Goal: Task Accomplishment & Management: Manage account settings

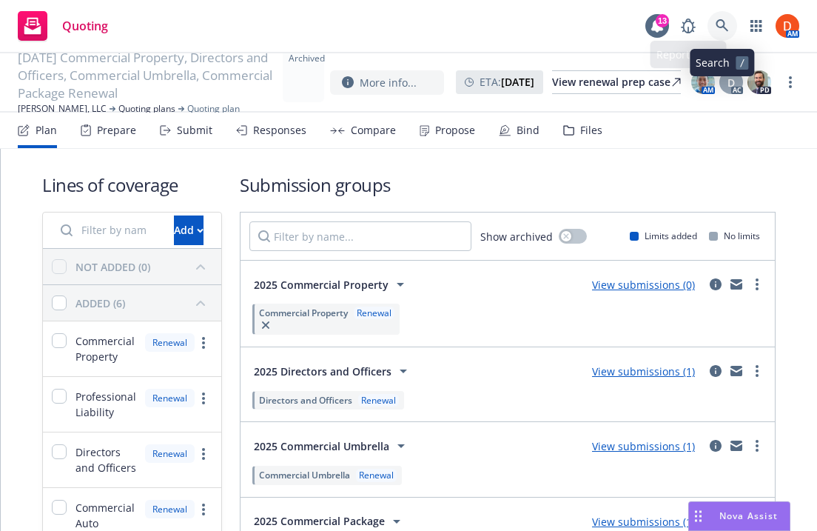
click at [716, 30] on icon at bounding box center [722, 25] width 13 height 13
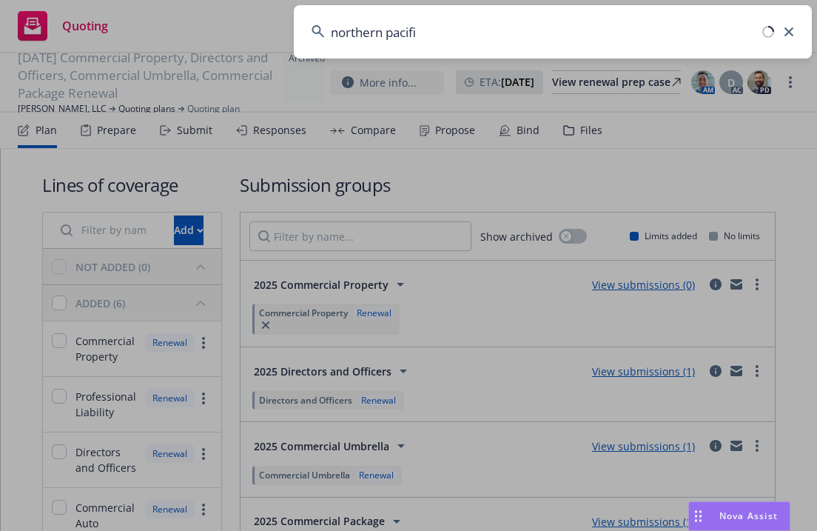
type input "northern pacific"
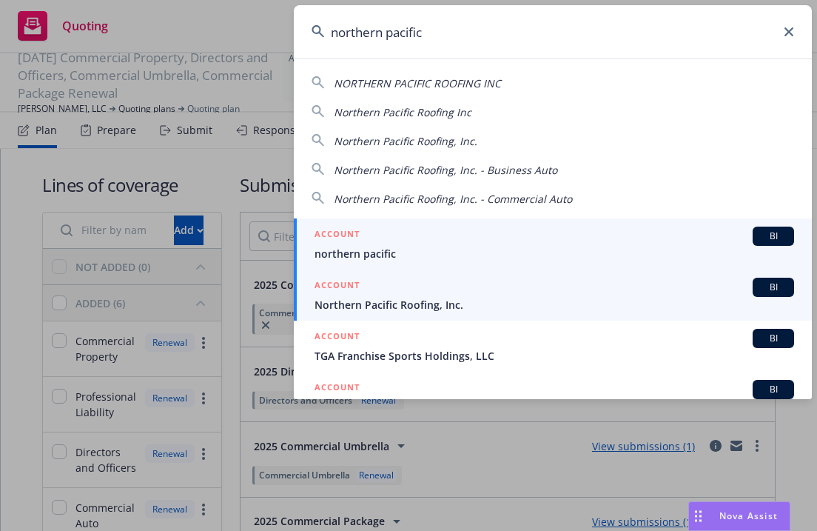
click at [369, 293] on div "ACCOUNT BI" at bounding box center [555, 287] width 480 height 19
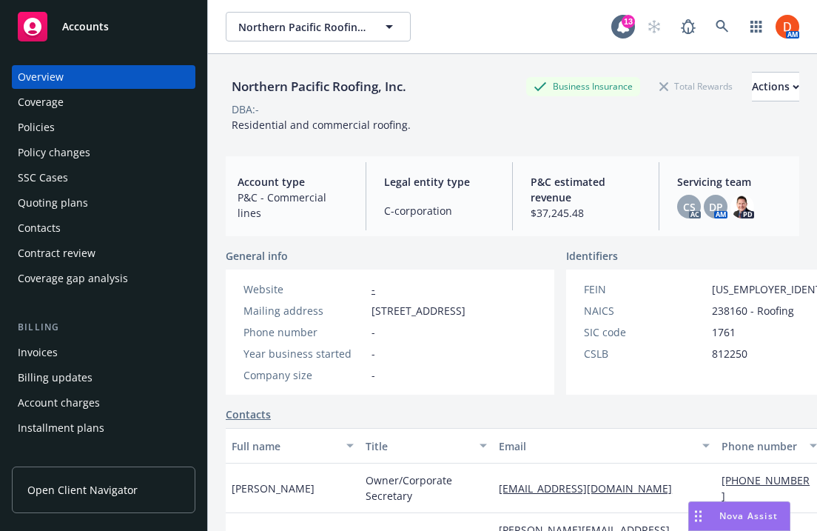
click at [158, 143] on div "Policy changes" at bounding box center [104, 153] width 172 height 24
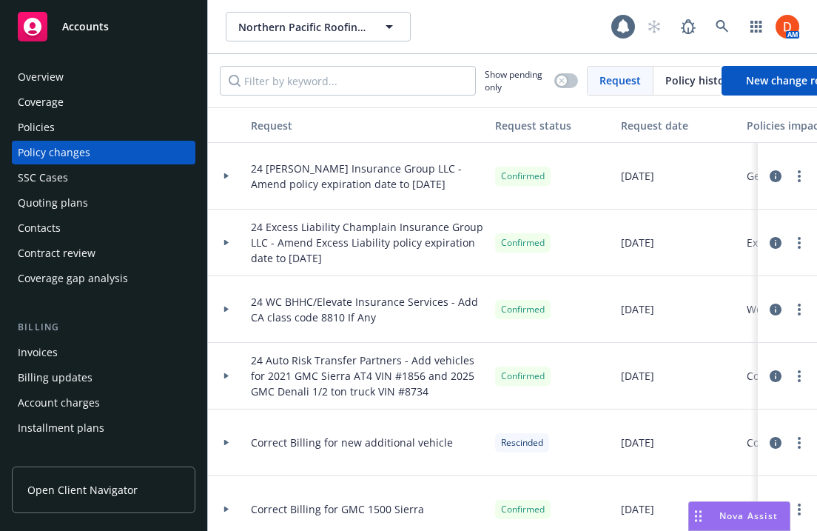
click at [153, 350] on div "Invoices" at bounding box center [104, 353] width 172 height 24
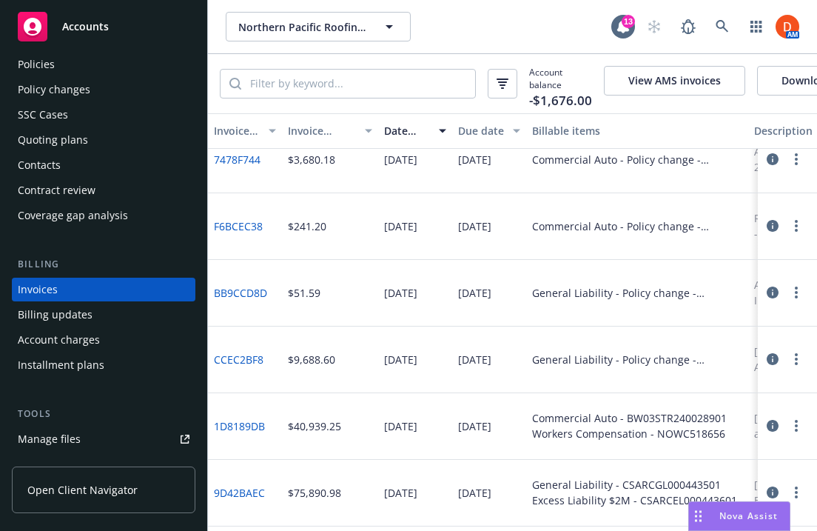
scroll to position [84, 0]
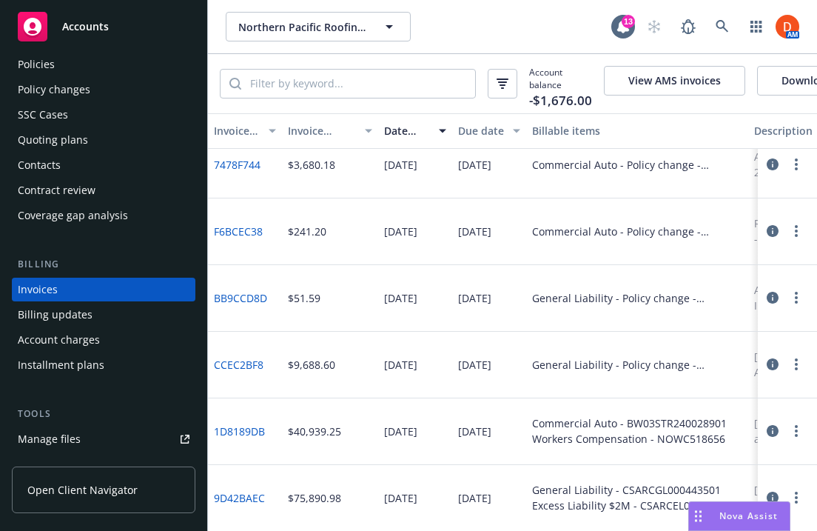
click at [146, 329] on div "Account charges" at bounding box center [104, 340] width 172 height 24
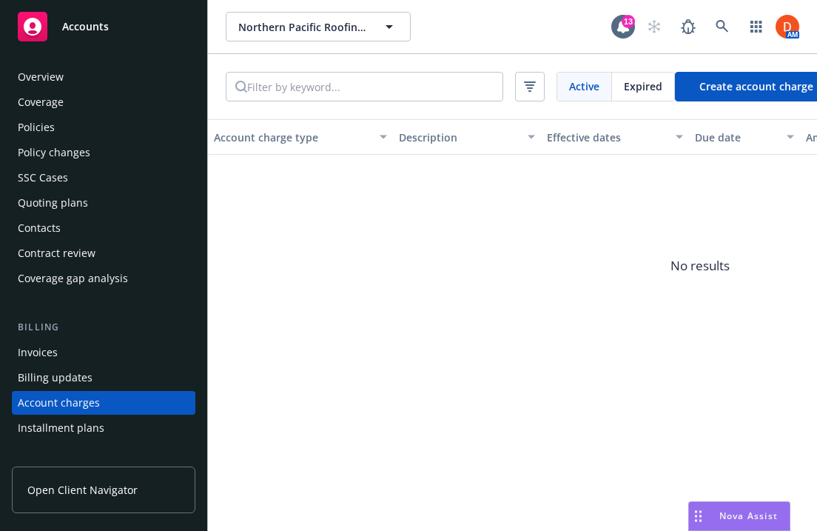
click at [121, 147] on div "Policy changes" at bounding box center [104, 153] width 172 height 24
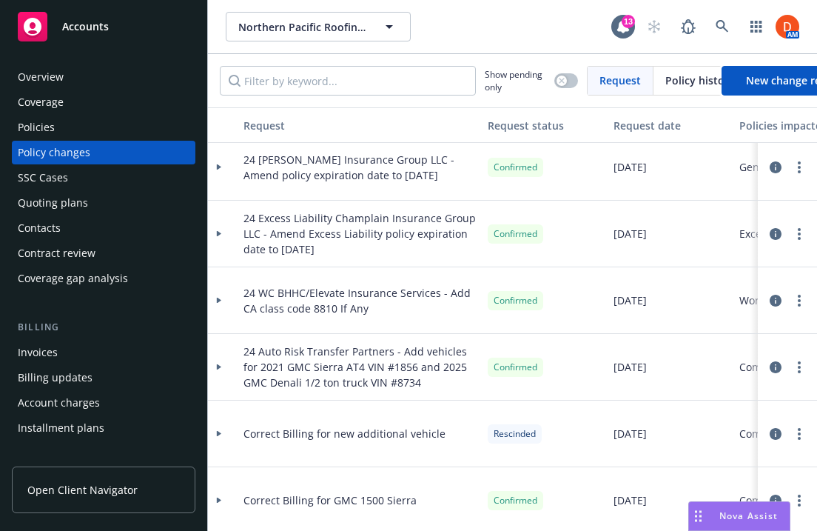
scroll to position [6, 7]
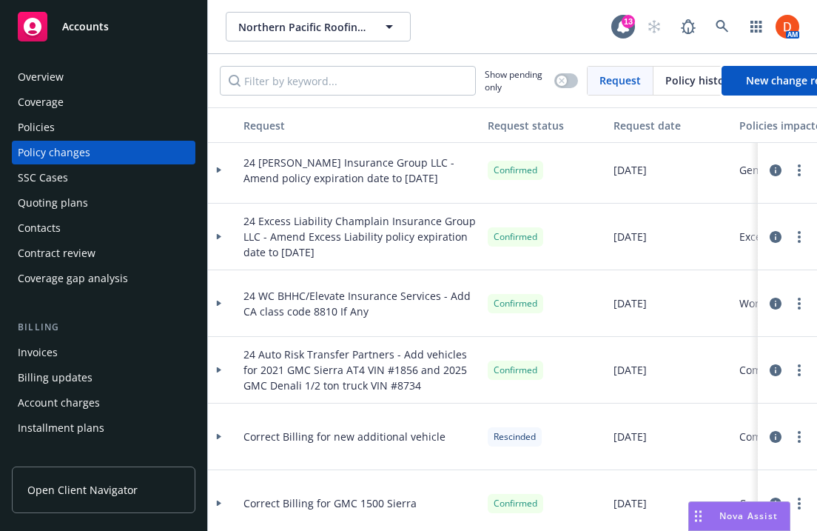
click at [220, 370] on icon at bounding box center [219, 370] width 4 height 6
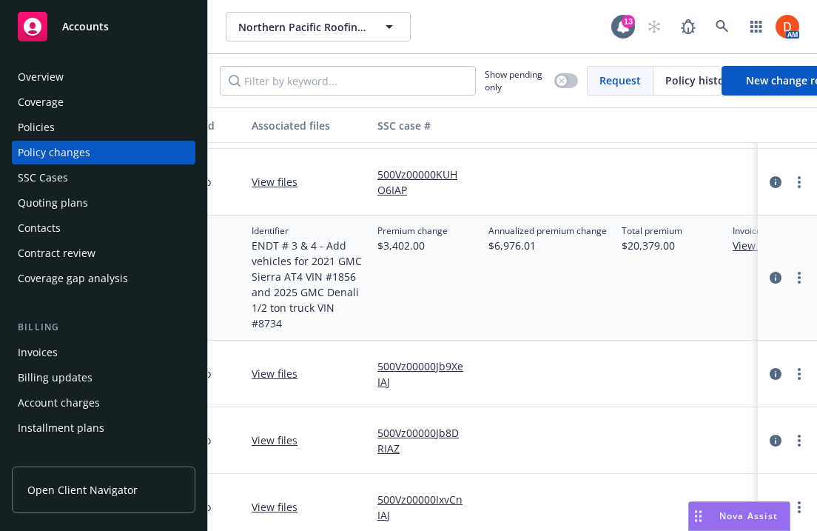
scroll to position [194, 635]
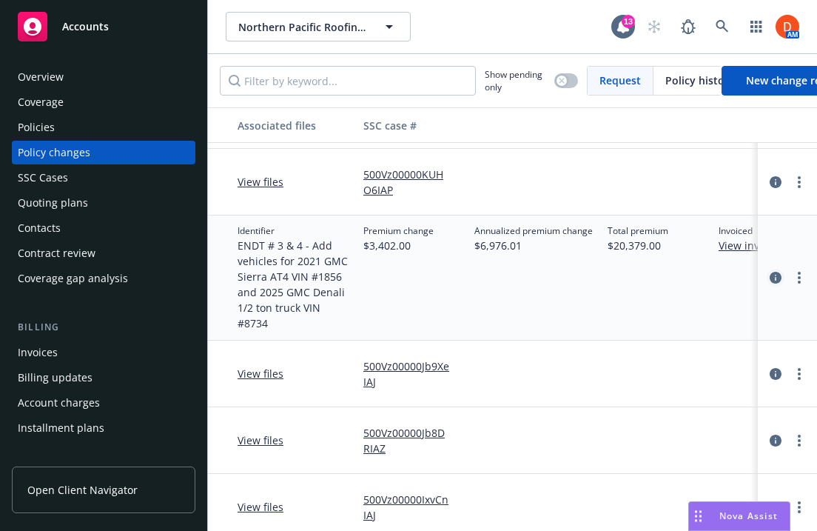
click at [774, 269] on link "circleInformation" at bounding box center [776, 278] width 18 height 18
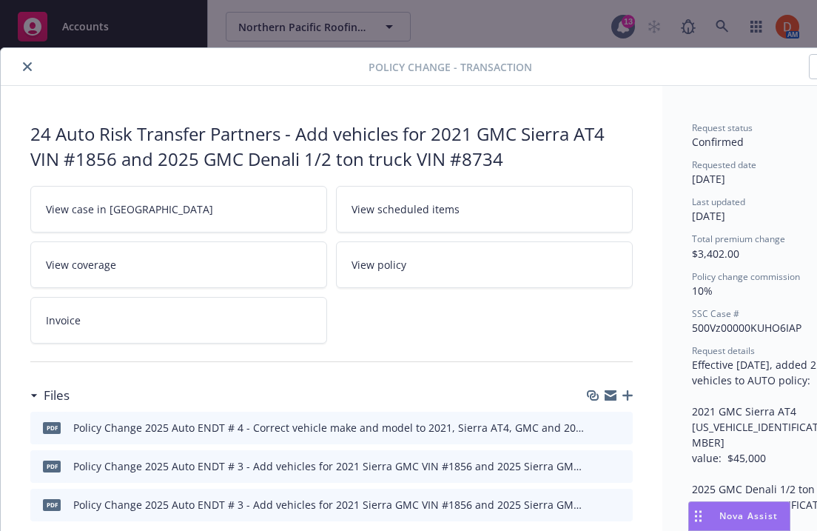
click at [31, 60] on button "close" at bounding box center [28, 67] width 18 height 18
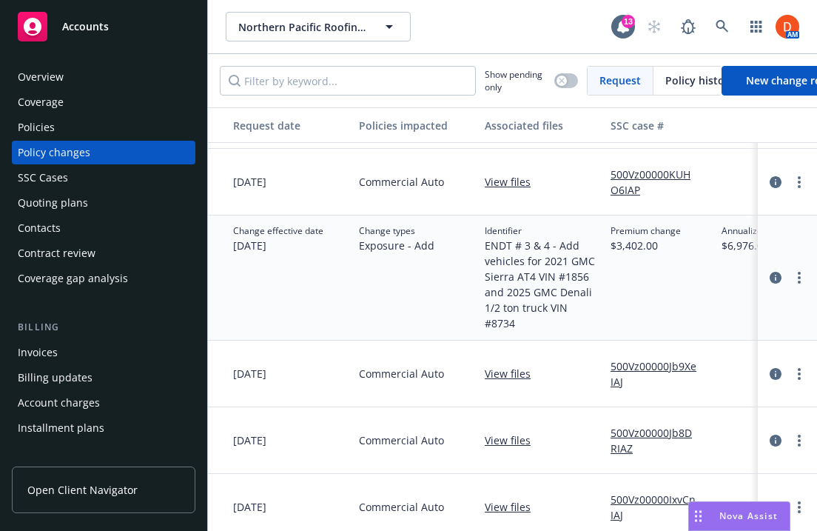
scroll to position [194, 0]
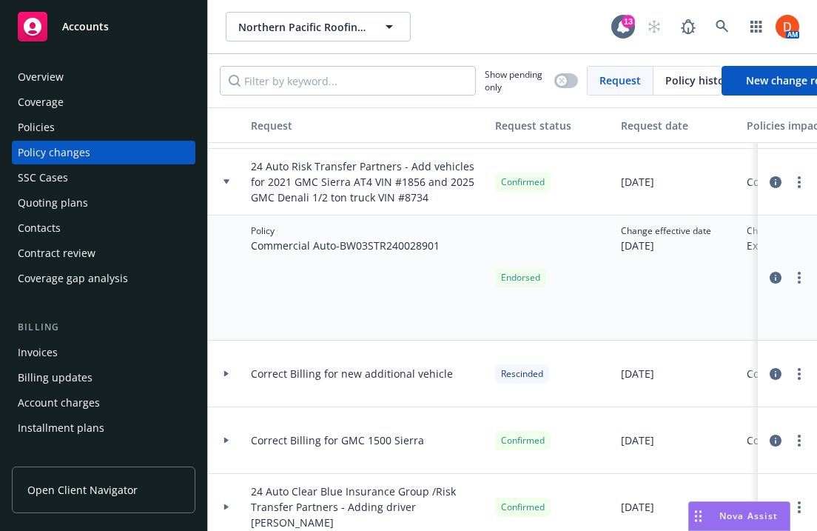
click at [226, 184] on icon at bounding box center [227, 181] width 6 height 5
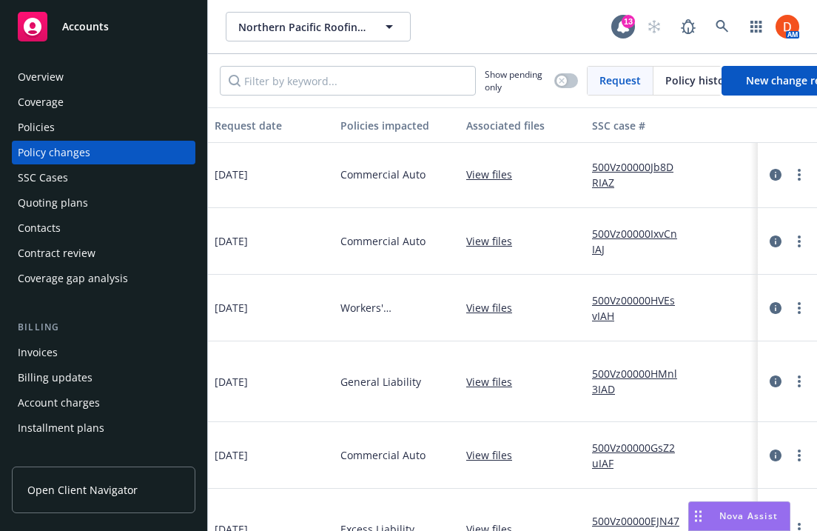
scroll to position [335, 0]
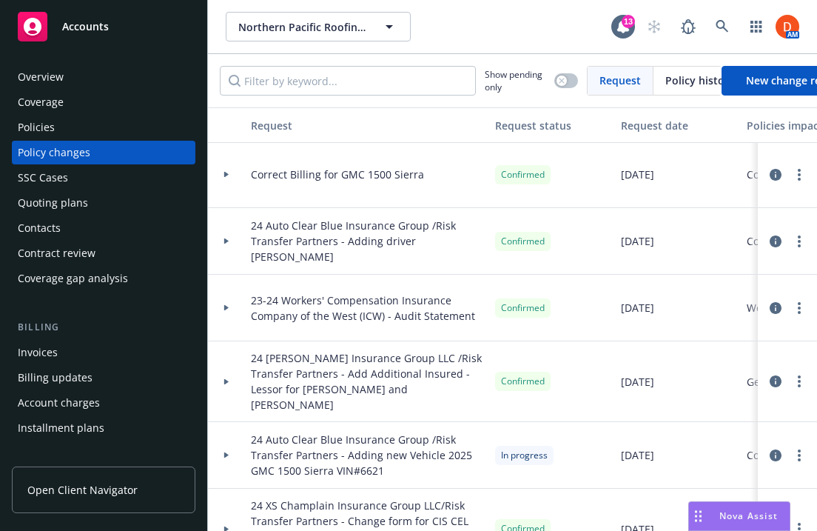
click at [226, 434] on div at bounding box center [226, 455] width 37 height 67
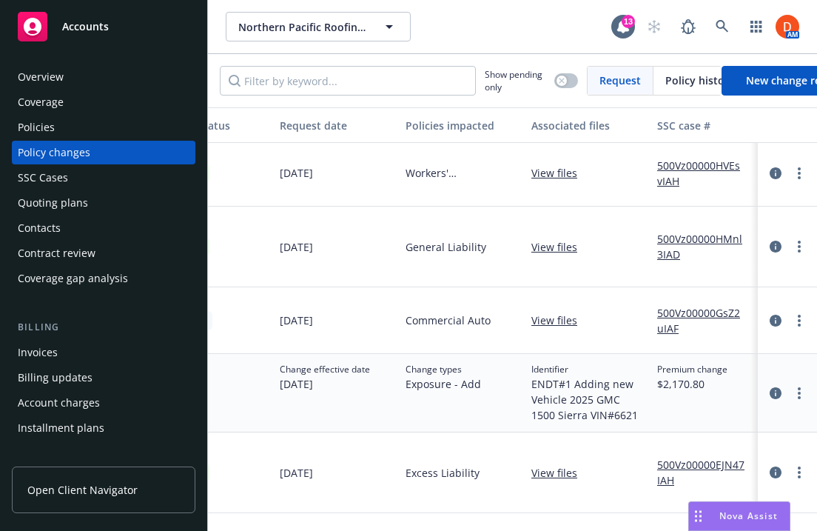
scroll to position [469, 502]
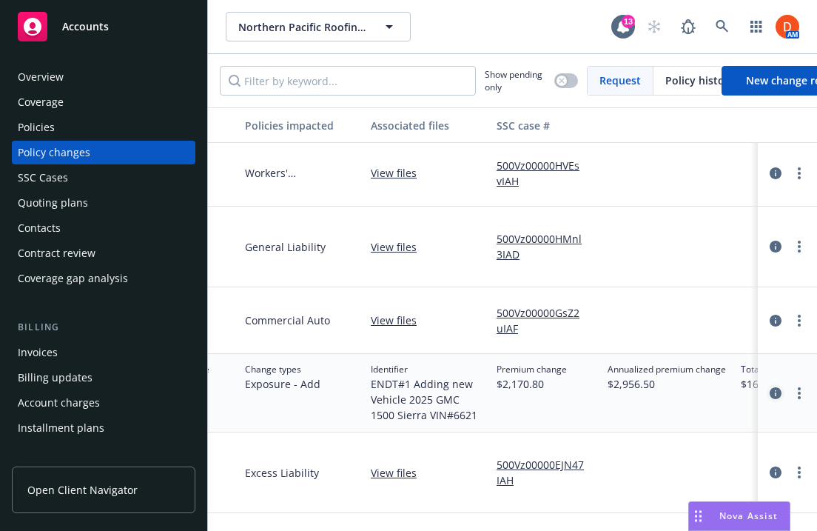
click at [783, 384] on link "circleInformation" at bounding box center [776, 393] width 18 height 18
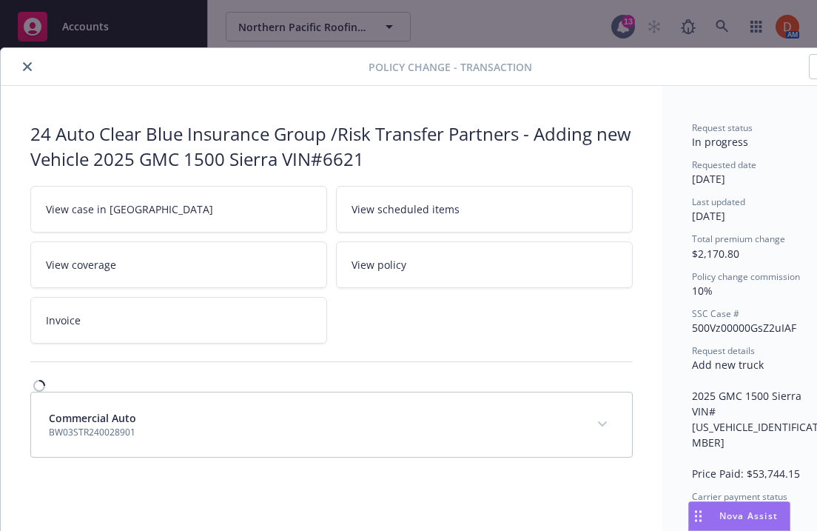
scroll to position [25, 0]
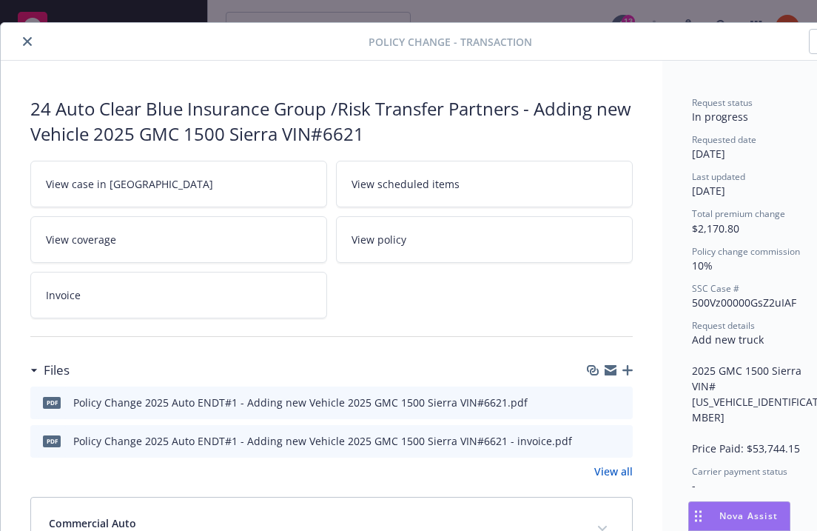
click at [617, 404] on icon "preview file" at bounding box center [618, 401] width 13 height 10
click at [621, 436] on icon "preview file" at bounding box center [618, 440] width 13 height 10
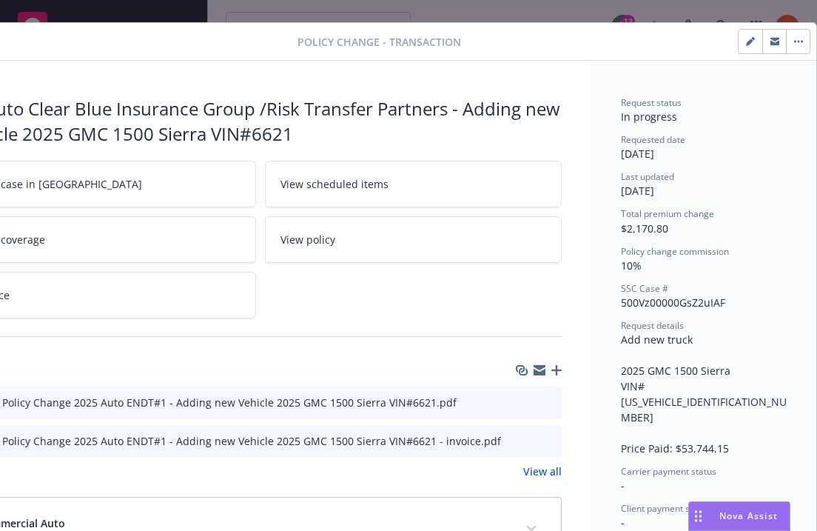
click at [797, 40] on icon "button" at bounding box center [798, 41] width 9 height 3
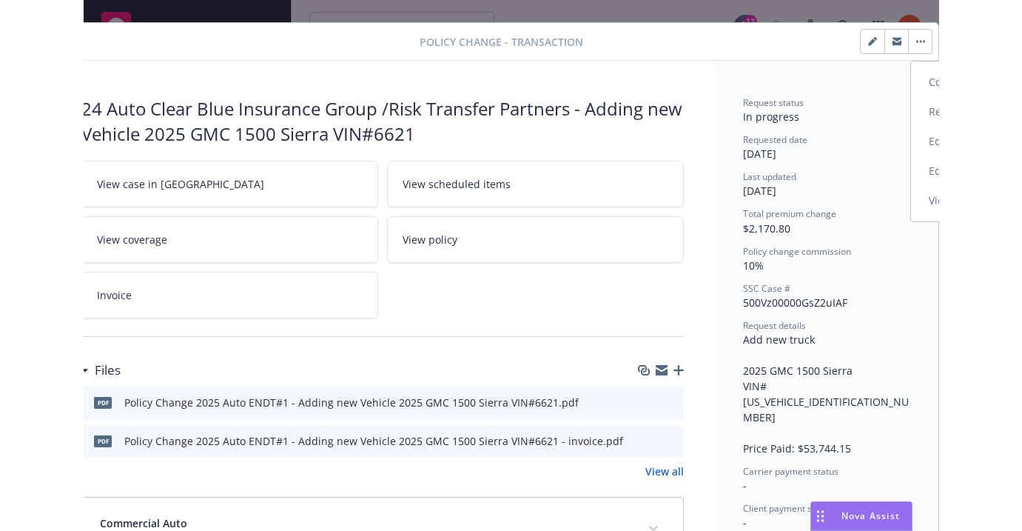
scroll to position [25, 0]
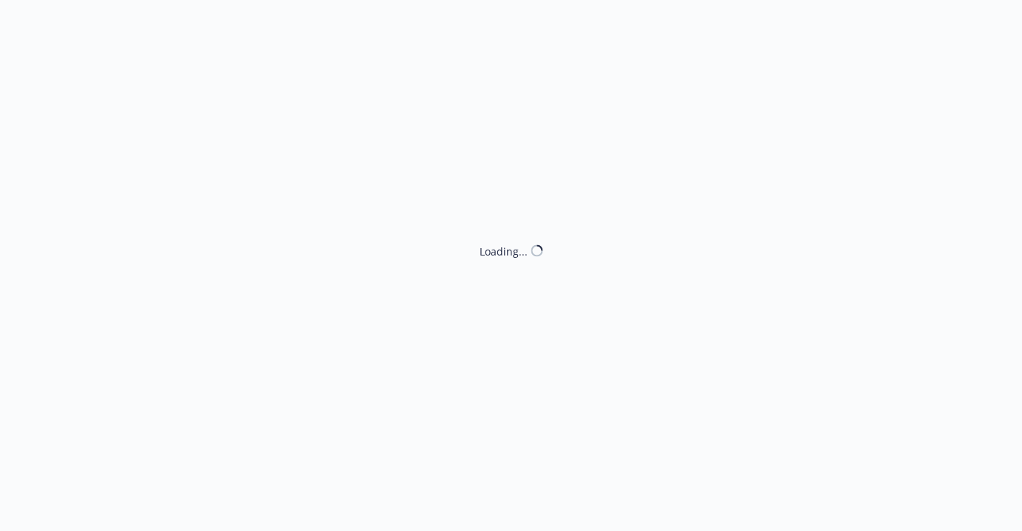
select select "ACCEPTED"
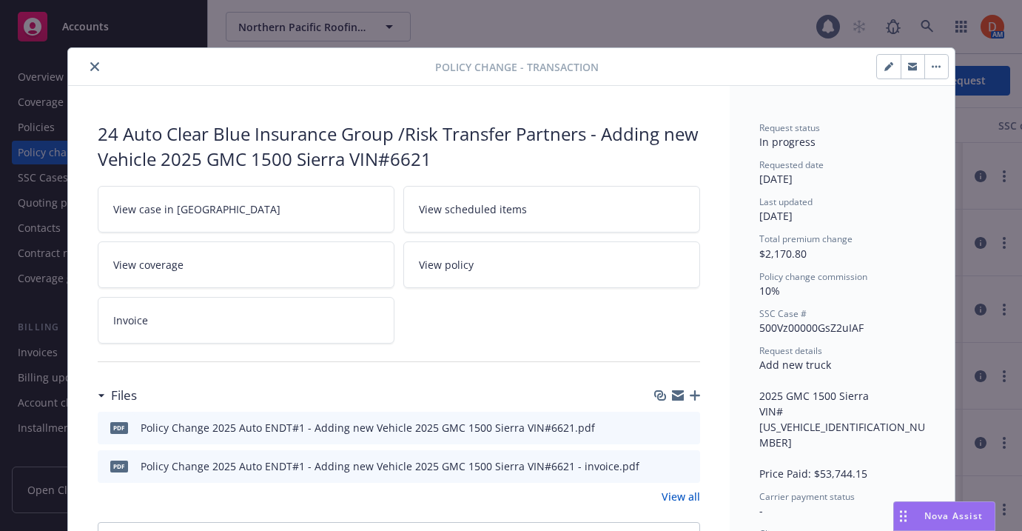
scroll to position [44, 0]
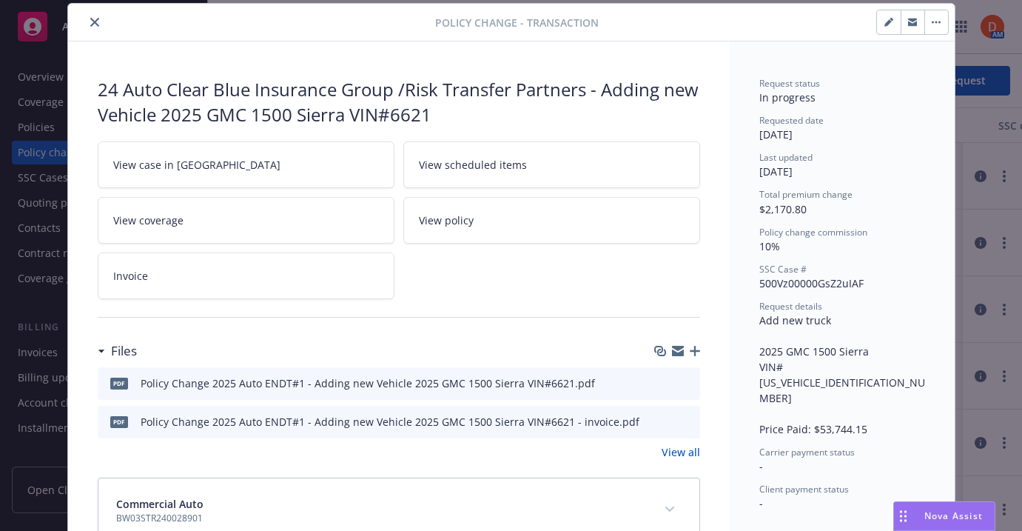
click at [817, 27] on button "button" at bounding box center [889, 22] width 24 height 24
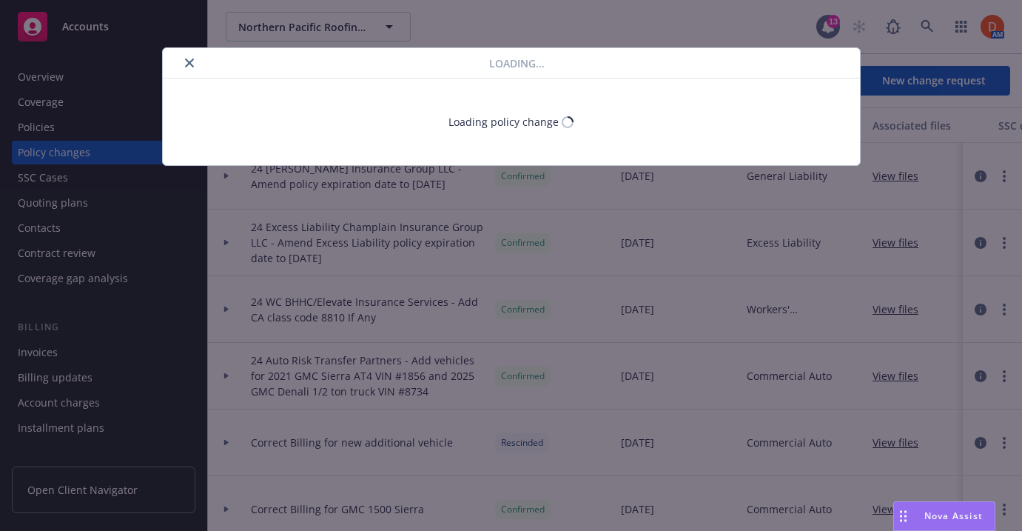
select select "ACCEPTED"
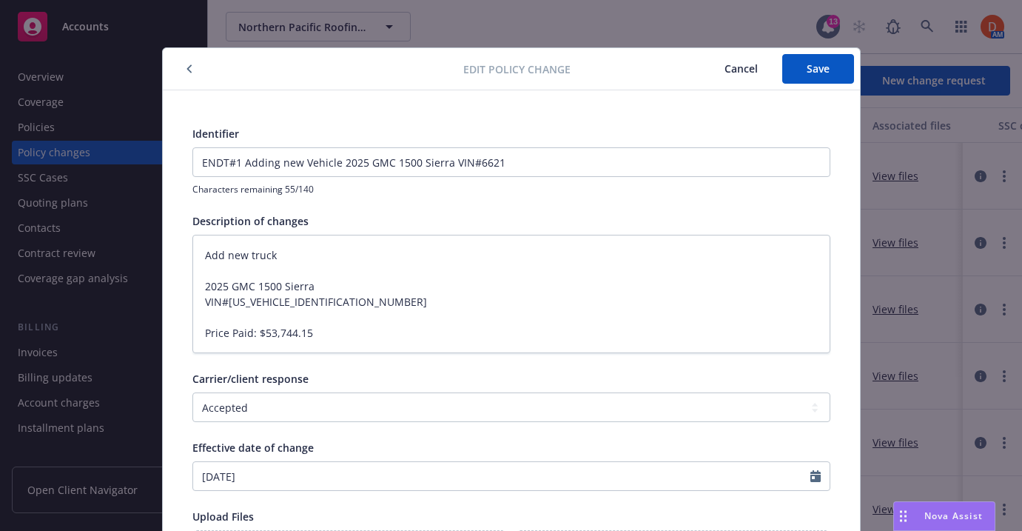
scroll to position [44, 0]
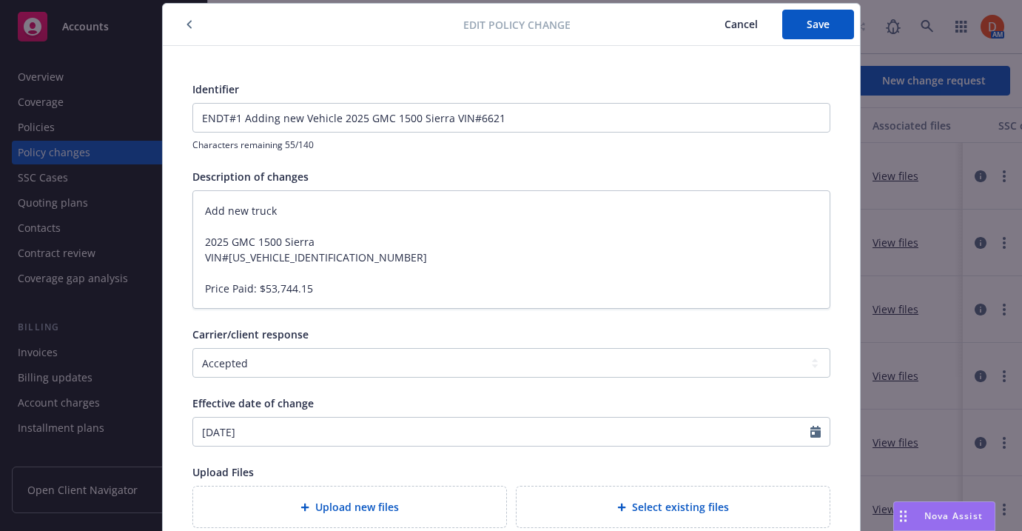
click at [729, 28] on span "Cancel" at bounding box center [741, 24] width 33 height 14
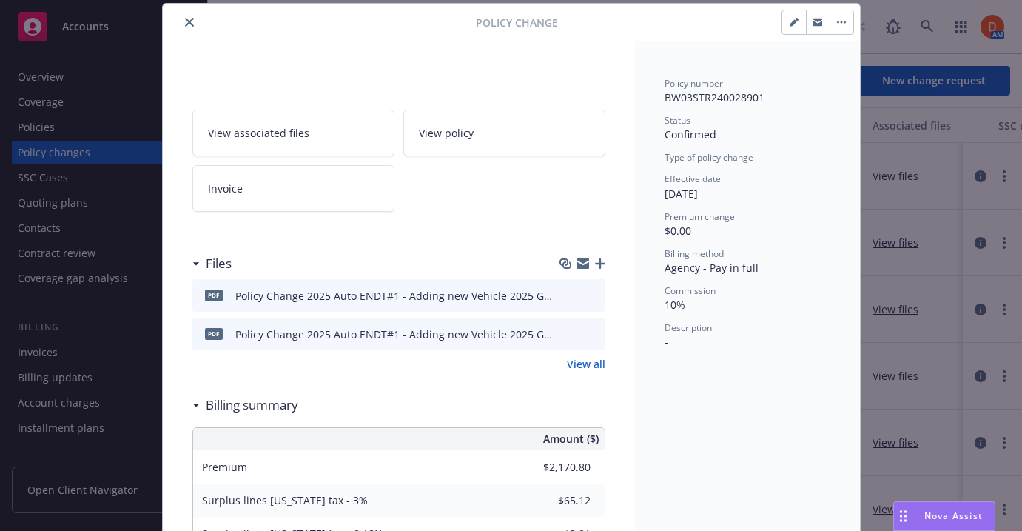
click at [817, 27] on button "button" at bounding box center [842, 22] width 24 height 24
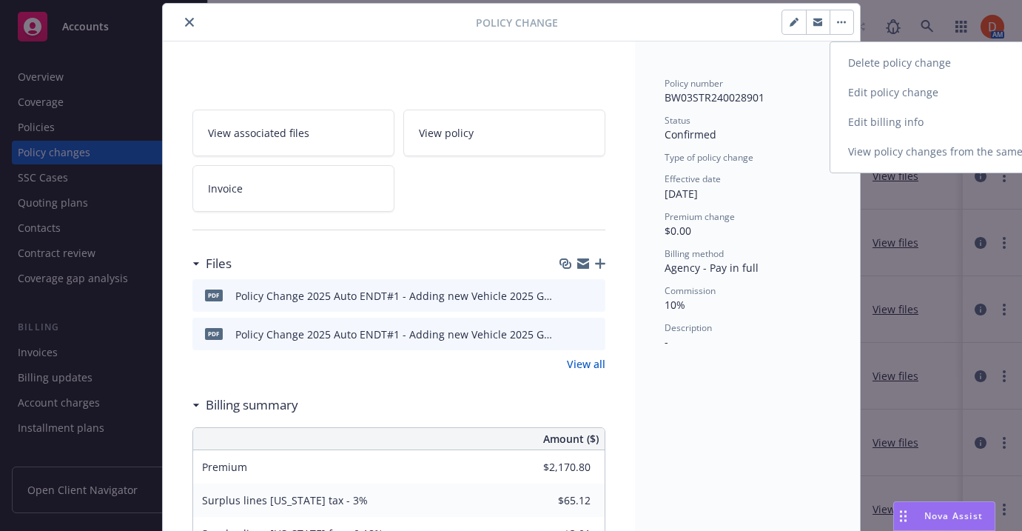
click at [817, 111] on link "Edit billing info" at bounding box center [958, 122] width 254 height 30
type textarea "x"
select select "ACCEPTED"
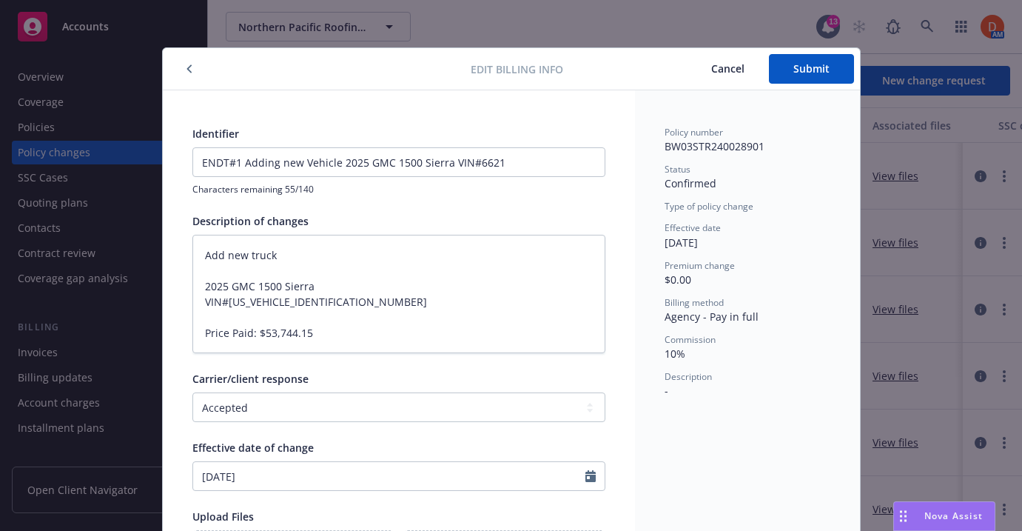
click at [737, 67] on span "Cancel" at bounding box center [728, 68] width 33 height 14
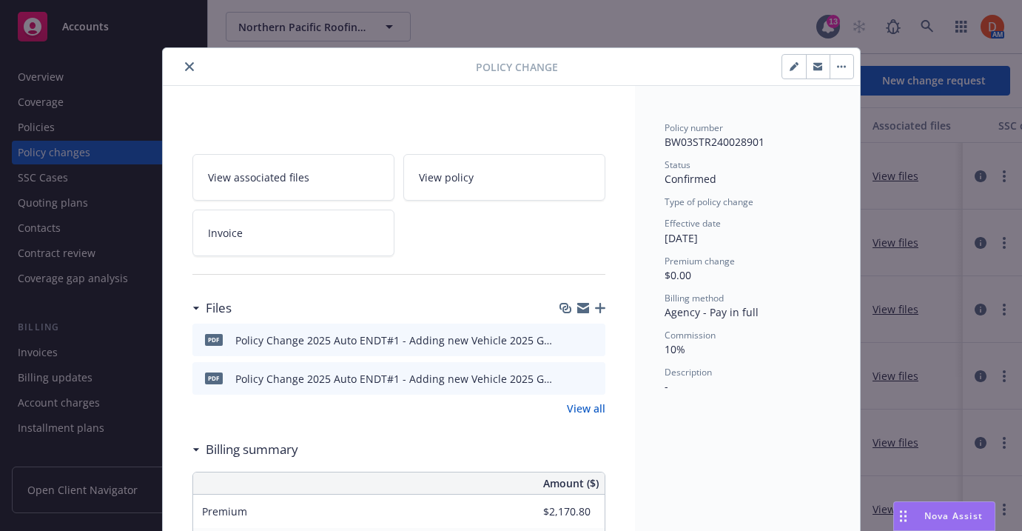
click at [817, 67] on icon "button" at bounding box center [841, 66] width 9 height 3
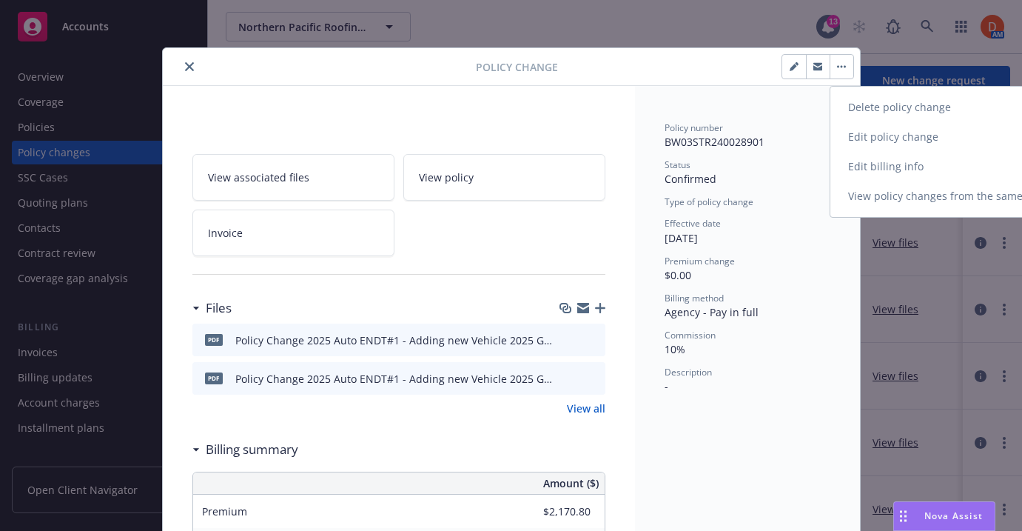
click at [817, 162] on link "Edit billing info" at bounding box center [958, 167] width 254 height 30
type textarea "x"
select select "ACCEPTED"
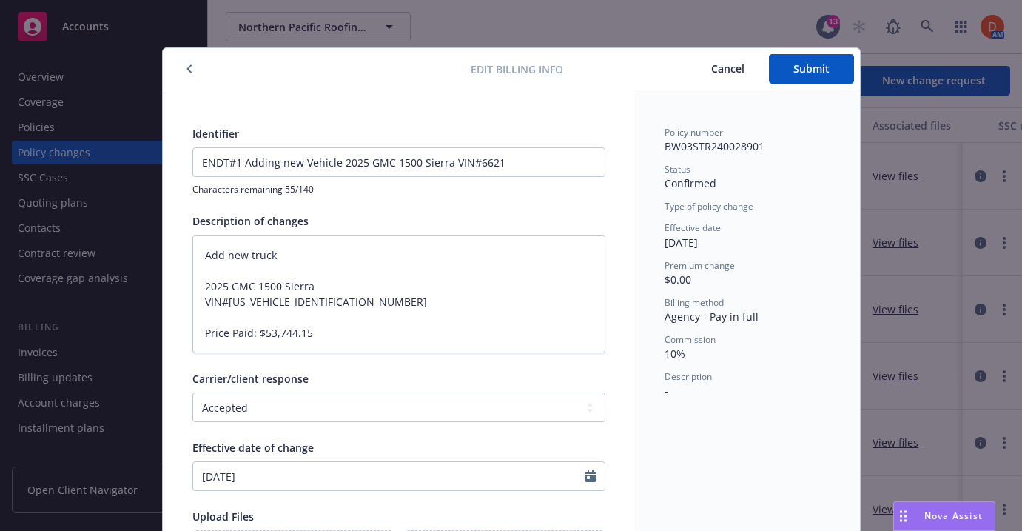
click at [731, 76] on button "Cancel" at bounding box center [728, 69] width 82 height 30
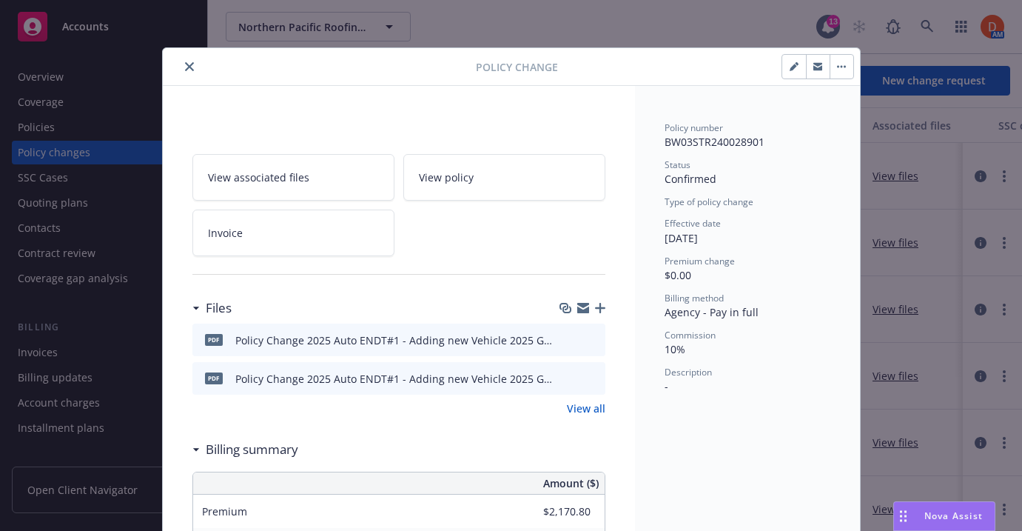
click at [794, 65] on icon "button" at bounding box center [793, 67] width 7 height 7
type textarea "x"
select select "ACCEPTED"
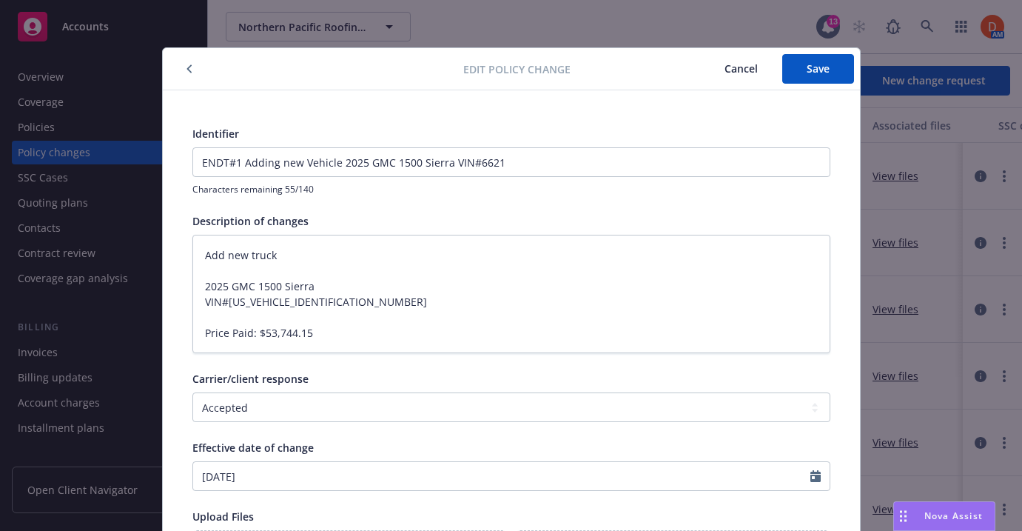
click at [184, 71] on button "button" at bounding box center [190, 69] width 18 height 18
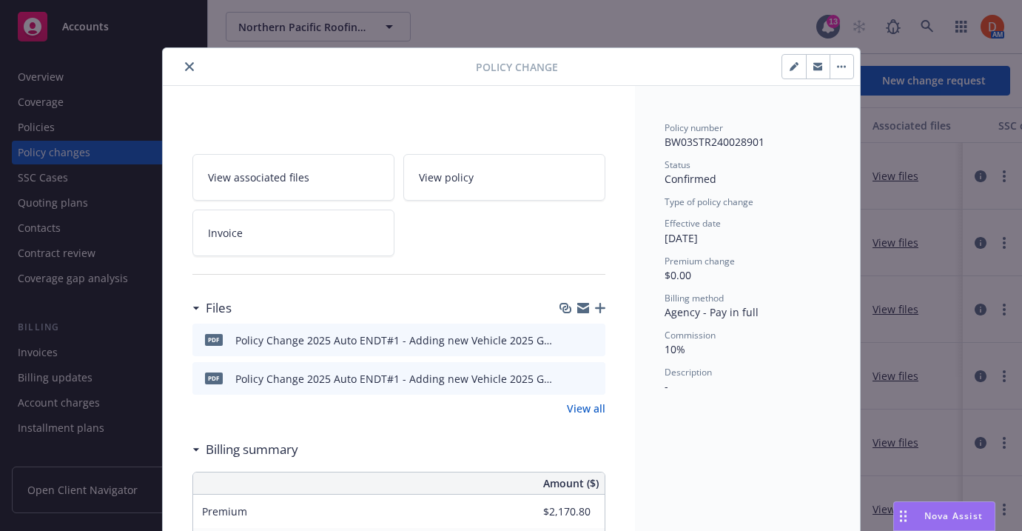
click at [817, 61] on button "button" at bounding box center [842, 67] width 24 height 24
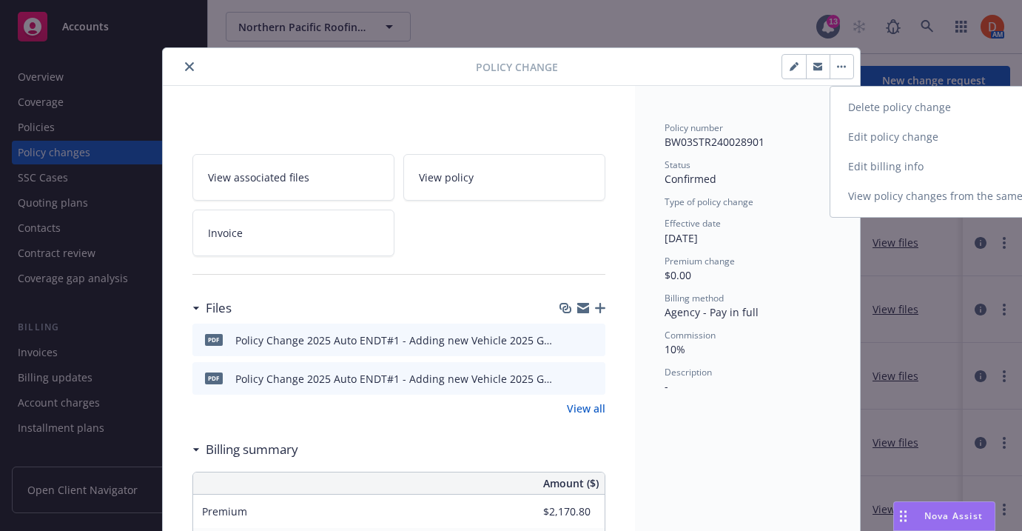
click at [817, 158] on link "Edit billing info" at bounding box center [958, 167] width 254 height 30
type textarea "x"
select select "ACCEPTED"
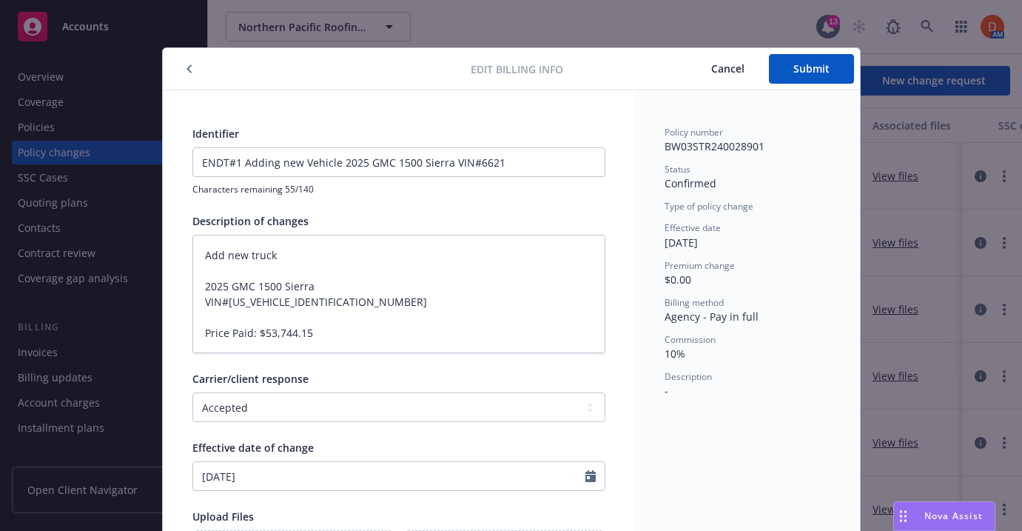
click at [724, 73] on span "Cancel" at bounding box center [728, 68] width 33 height 14
type textarea "x"
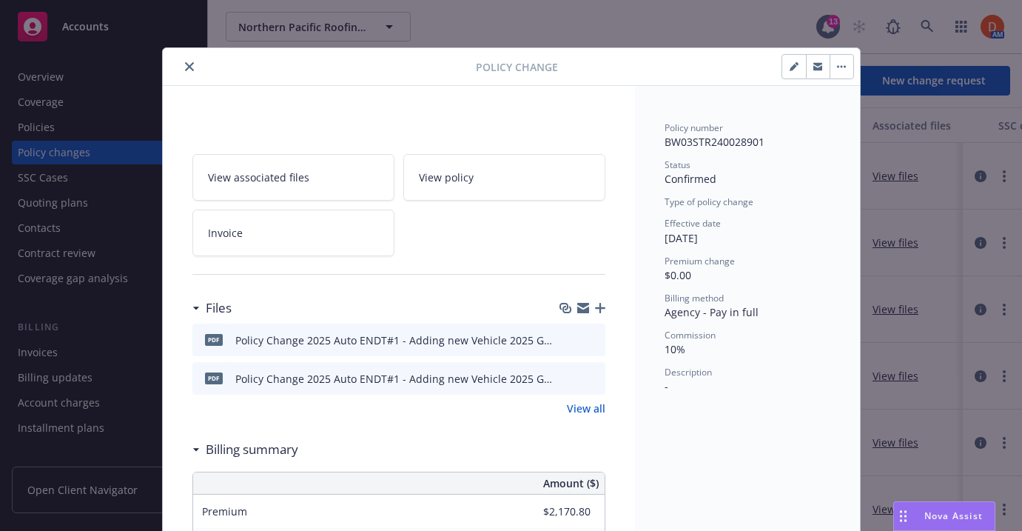
click at [817, 73] on button "button" at bounding box center [842, 67] width 24 height 24
click at [817, 47] on div "Policy Change Delete policy change Edit policy change Edit billing info View po…" at bounding box center [511, 265] width 1022 height 531
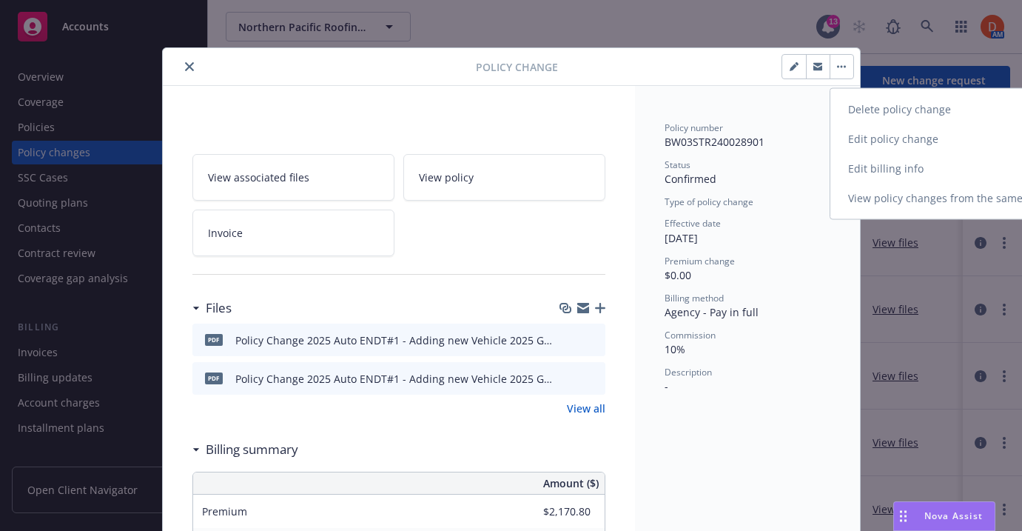
click at [817, 47] on div "Northern Pacific Roofing, Inc. Northern Pacific Roofing, Inc. 13 AM" at bounding box center [615, 26] width 814 height 53
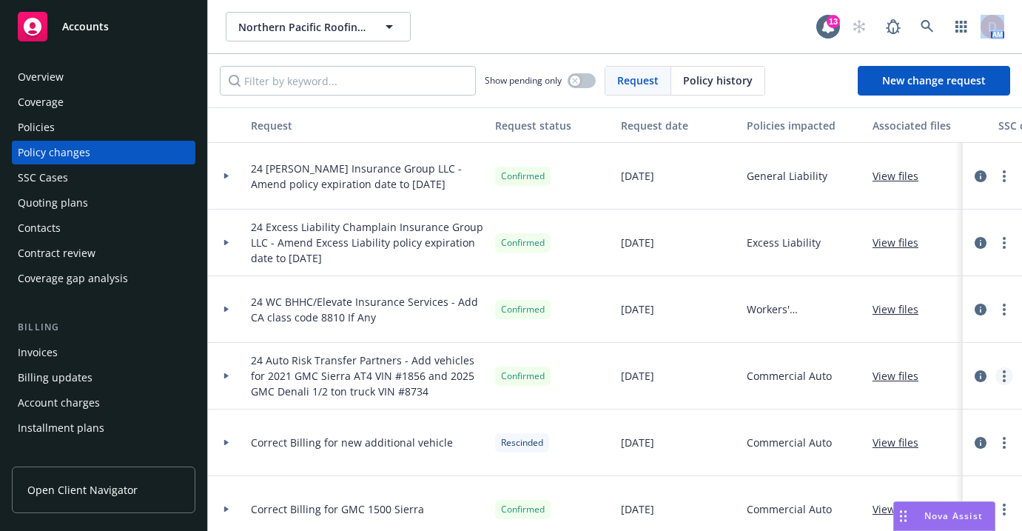
click at [817, 370] on link "more" at bounding box center [1005, 376] width 18 height 18
click at [746, 392] on div "Commercial Auto" at bounding box center [804, 376] width 126 height 67
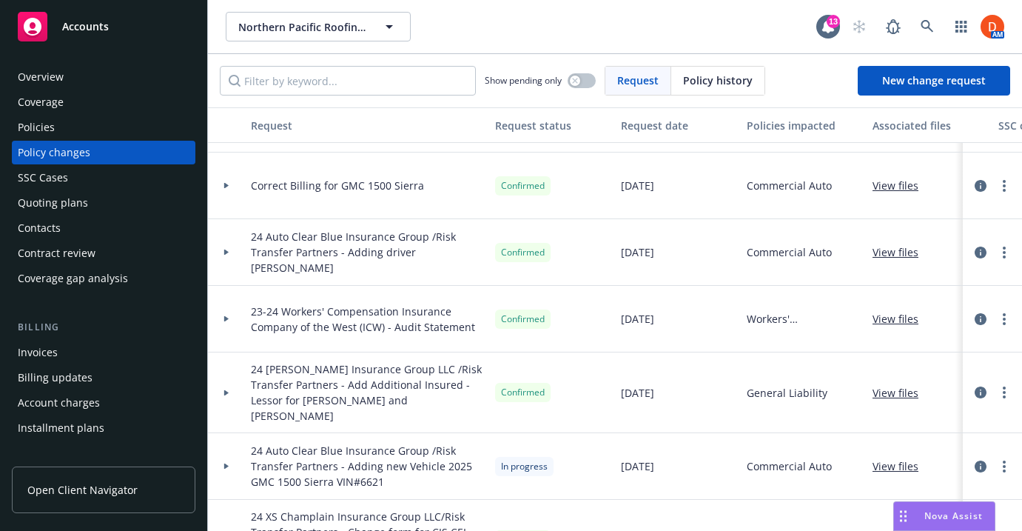
scroll to position [319, 0]
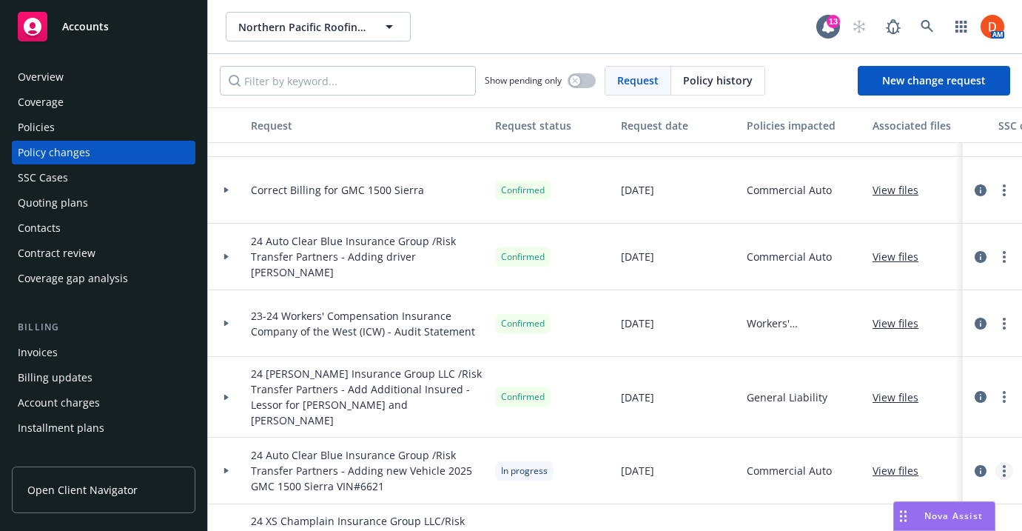
click at [817, 462] on link "more" at bounding box center [1005, 471] width 18 height 18
click at [817, 465] on icon "circleInformation" at bounding box center [981, 471] width 12 height 12
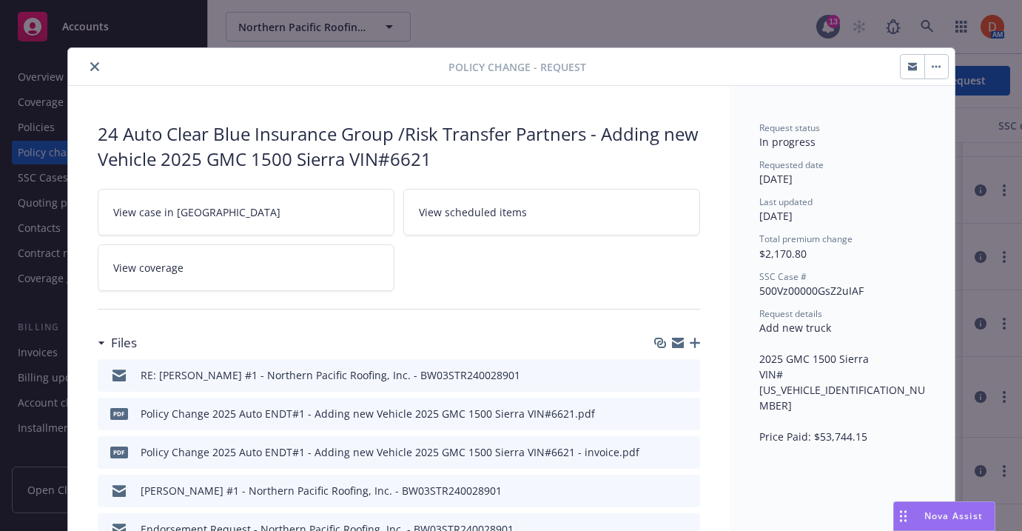
scroll to position [44, 0]
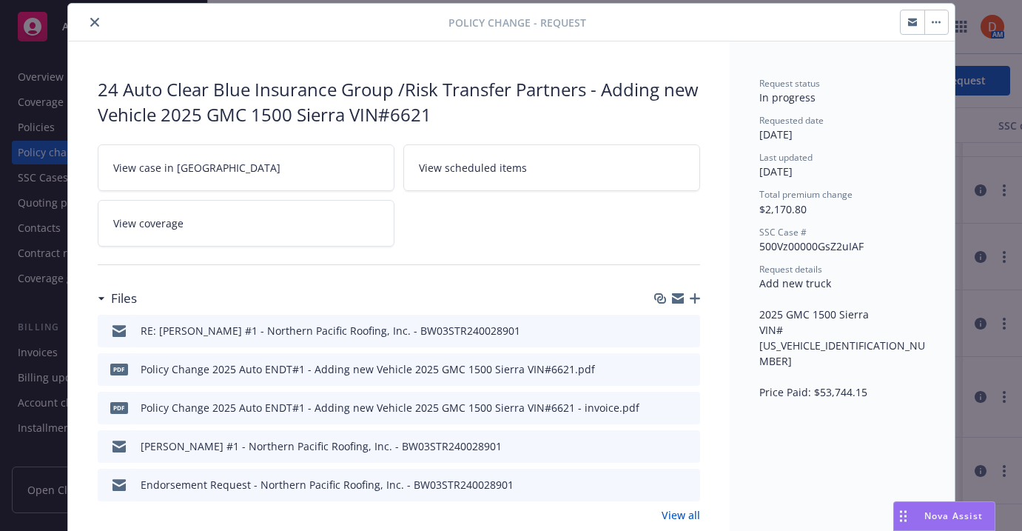
click at [687, 405] on icon "preview file" at bounding box center [686, 406] width 13 height 10
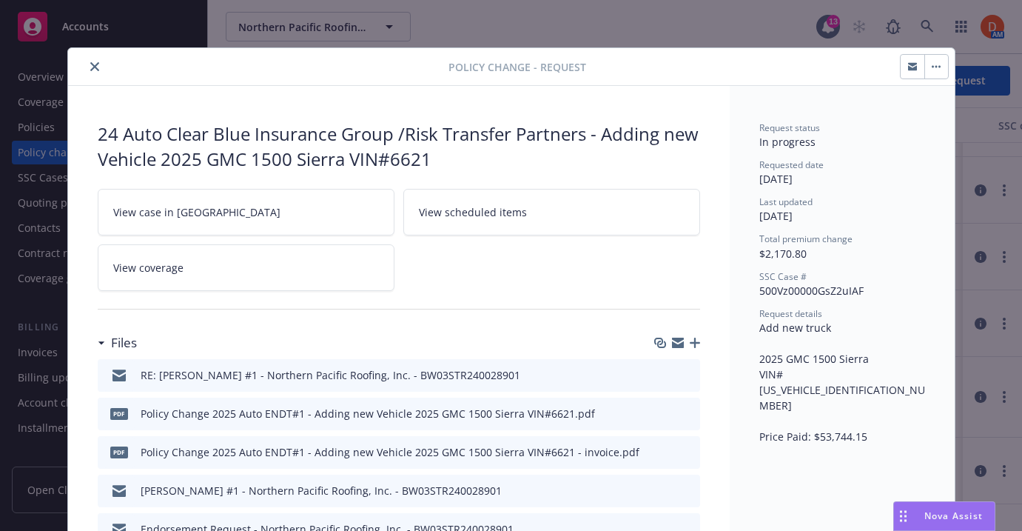
click at [817, 65] on button "button" at bounding box center [937, 67] width 24 height 24
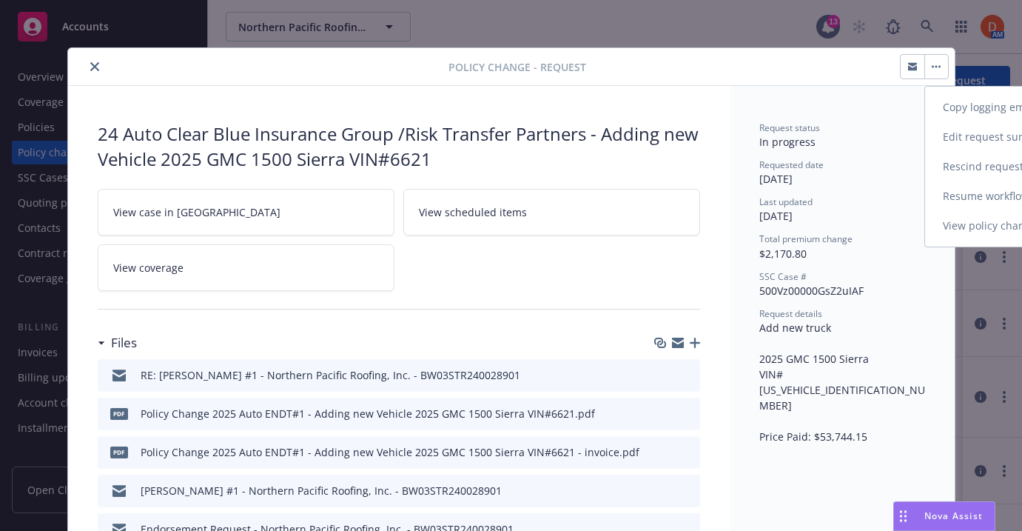
click at [86, 67] on button "close" at bounding box center [95, 67] width 18 height 18
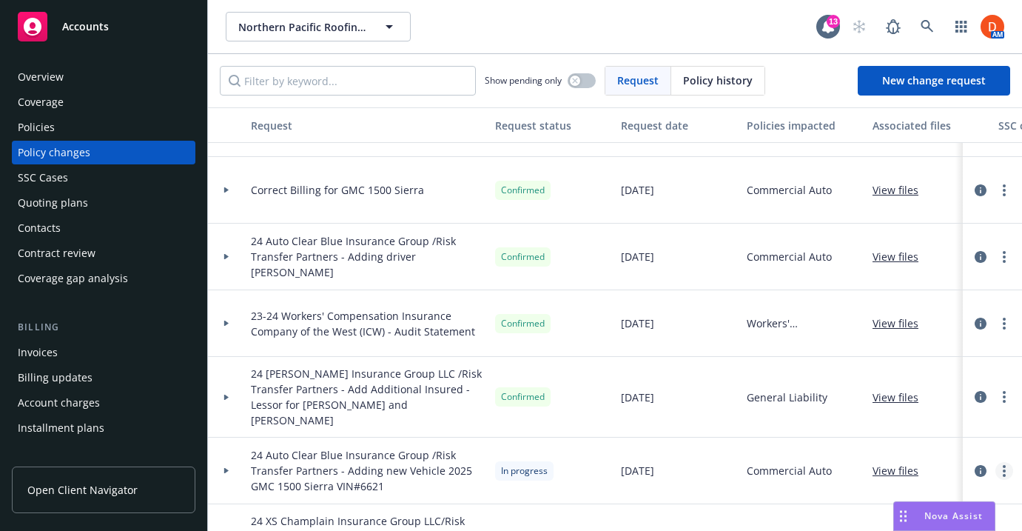
click at [817, 462] on link "more" at bounding box center [1005, 471] width 18 height 18
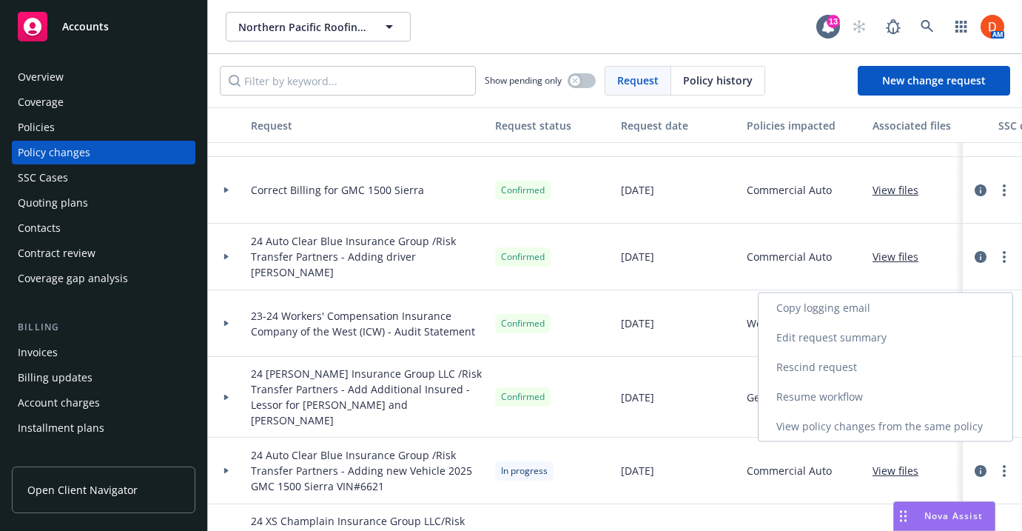
click at [817, 398] on link "Resume workflow" at bounding box center [886, 397] width 254 height 30
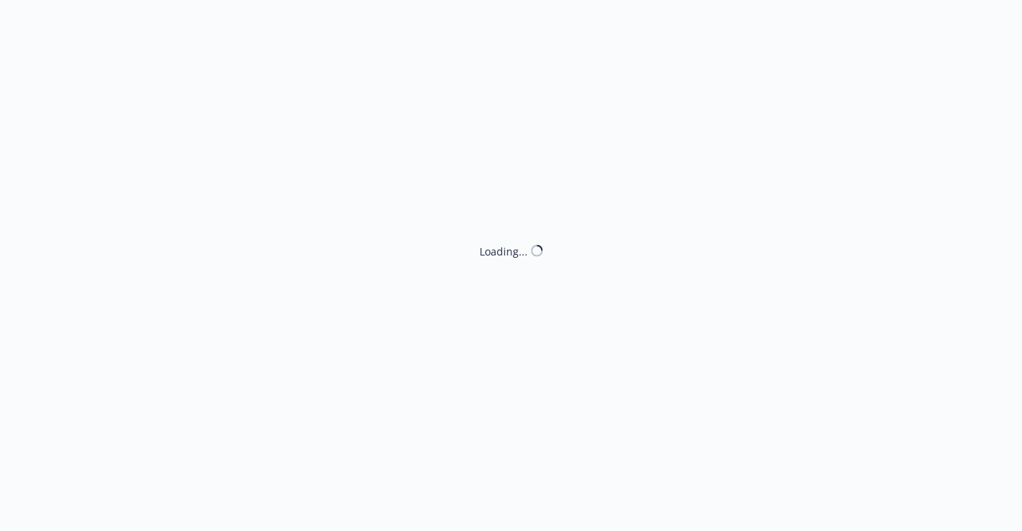
select select "ACCEPTED"
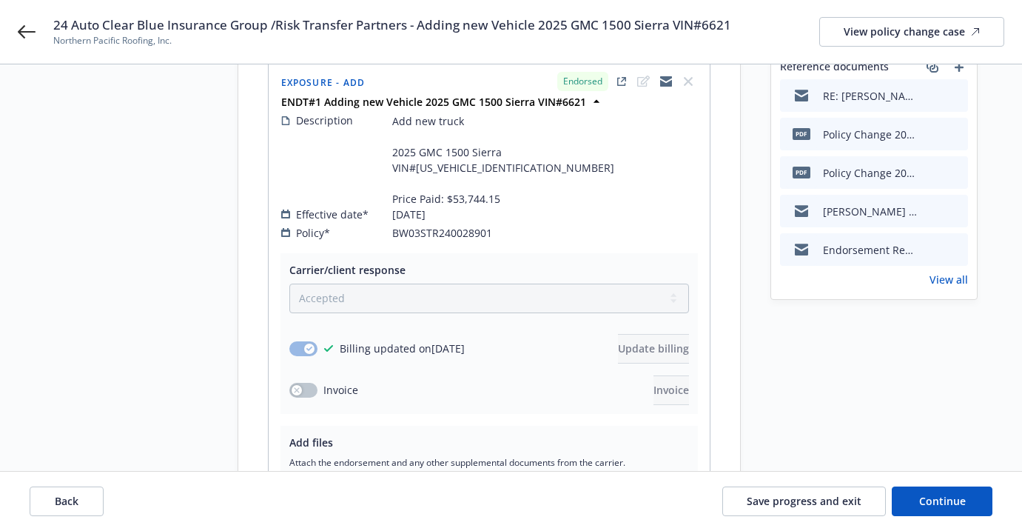
scroll to position [196, 0]
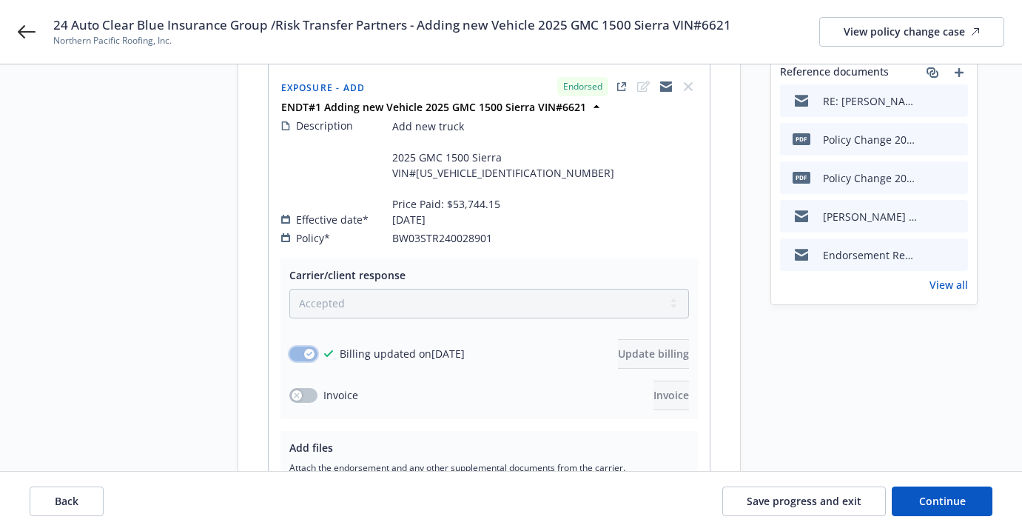
click at [309, 352] on icon "button" at bounding box center [310, 354] width 6 height 4
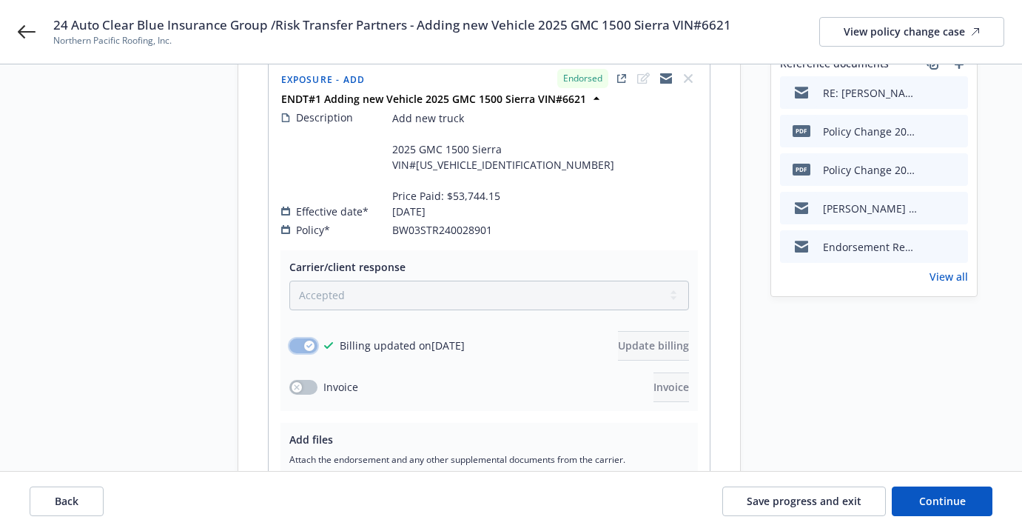
scroll to position [437, 0]
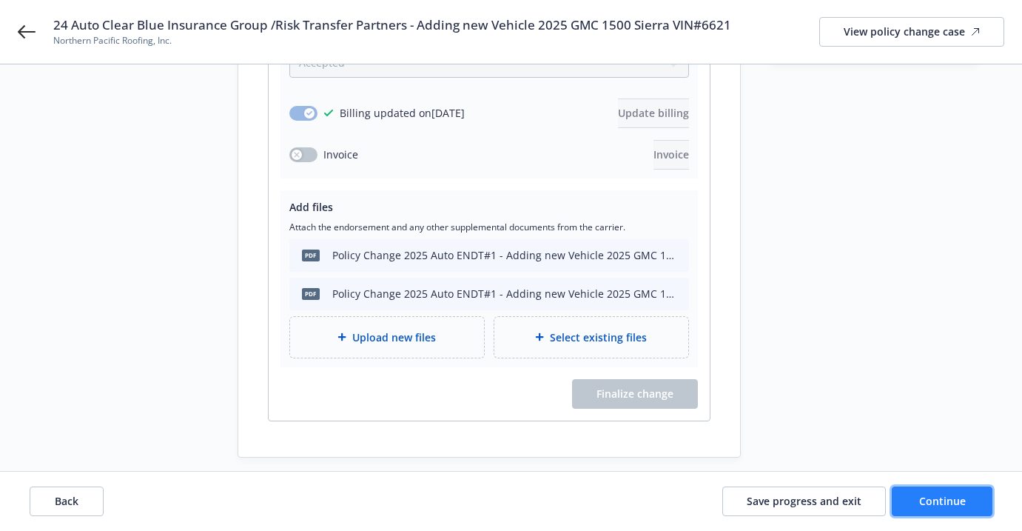
click at [817, 507] on button "Continue" at bounding box center [942, 501] width 101 height 30
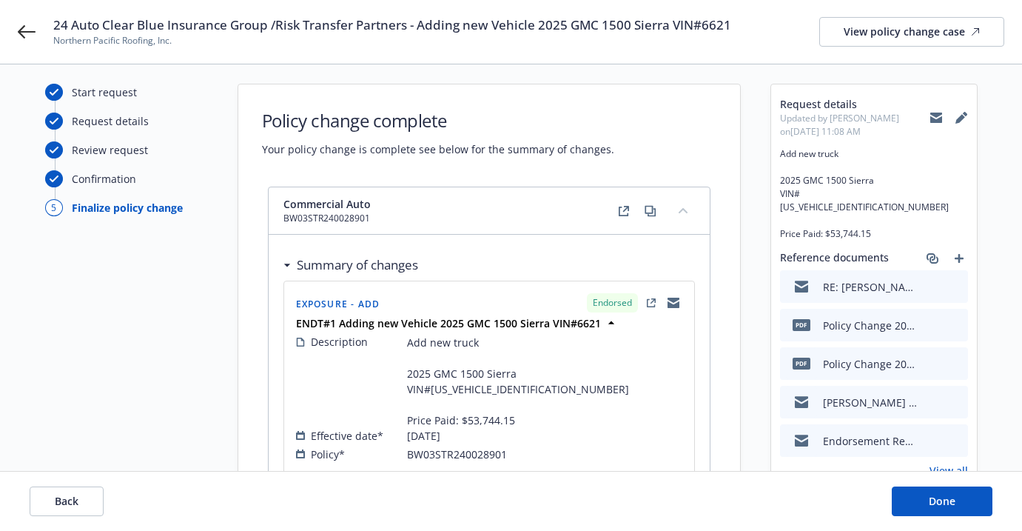
scroll to position [0, 0]
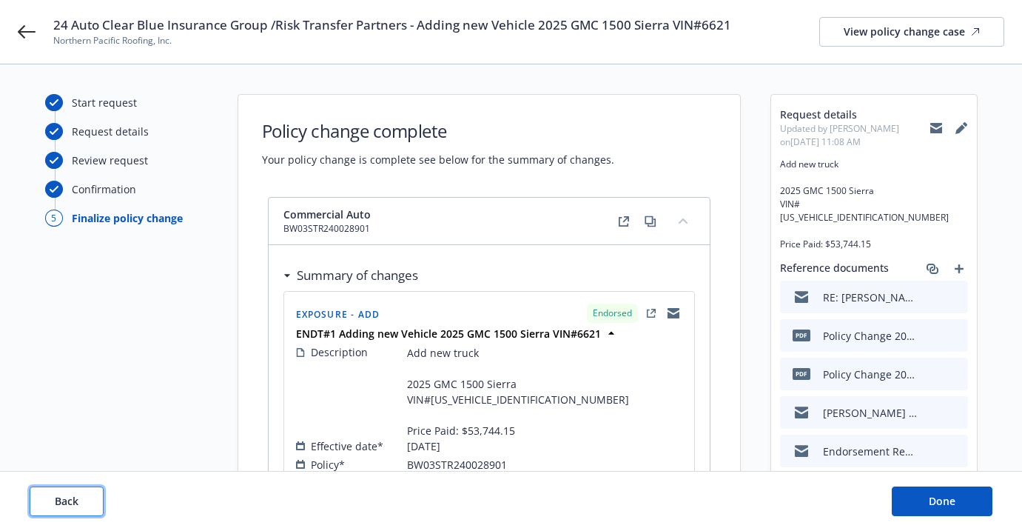
click at [90, 495] on button "Back" at bounding box center [67, 501] width 74 height 30
select select "ACCEPTED"
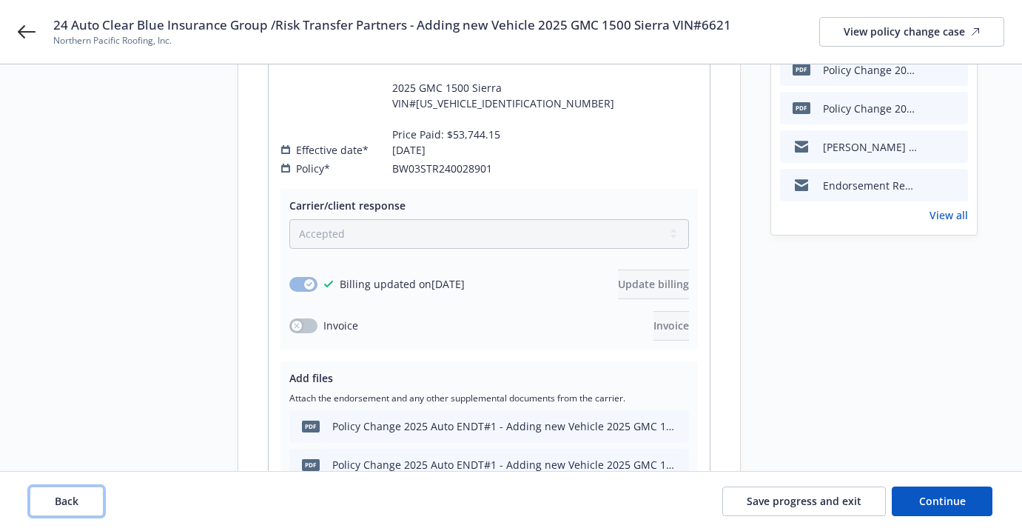
scroll to position [272, 0]
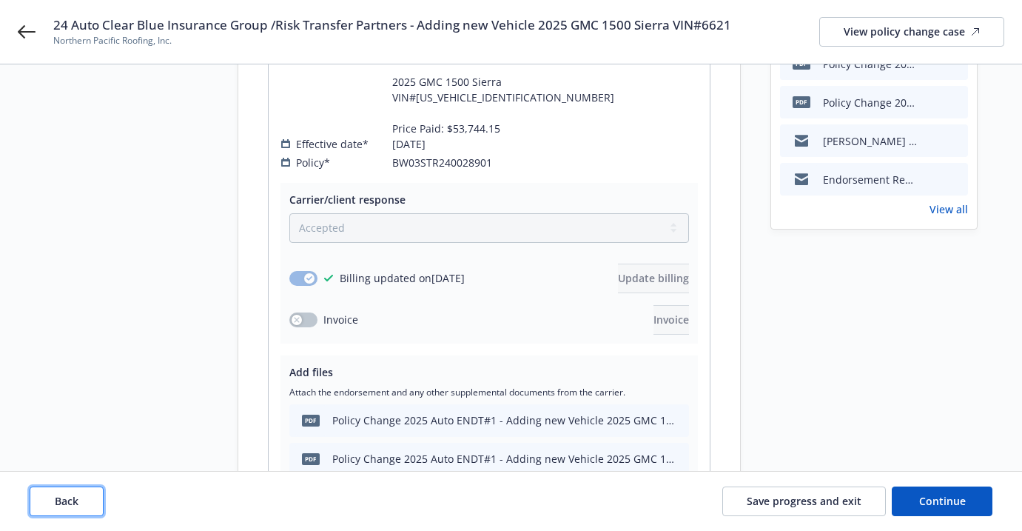
click at [75, 506] on span "Back" at bounding box center [67, 501] width 24 height 14
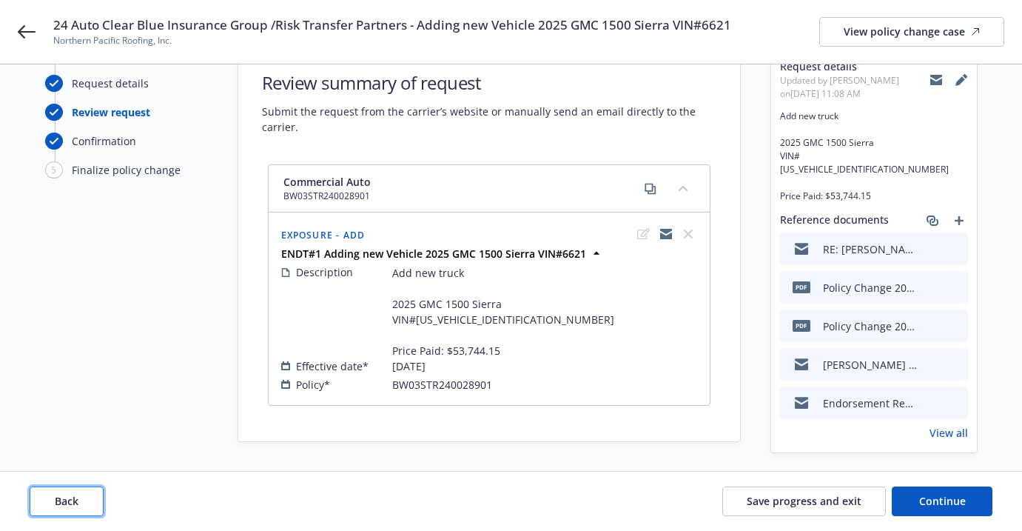
click at [53, 498] on button "Back" at bounding box center [67, 501] width 74 height 30
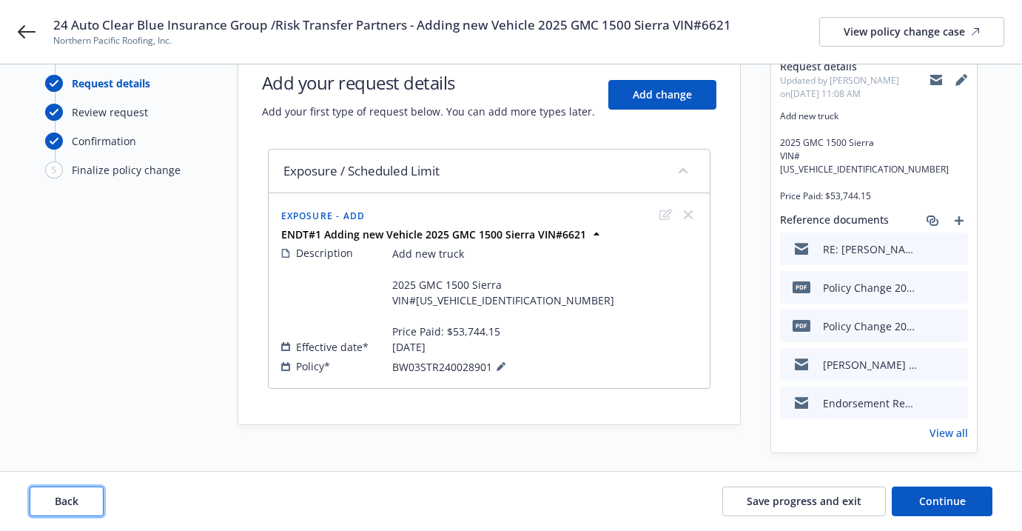
scroll to position [47, 0]
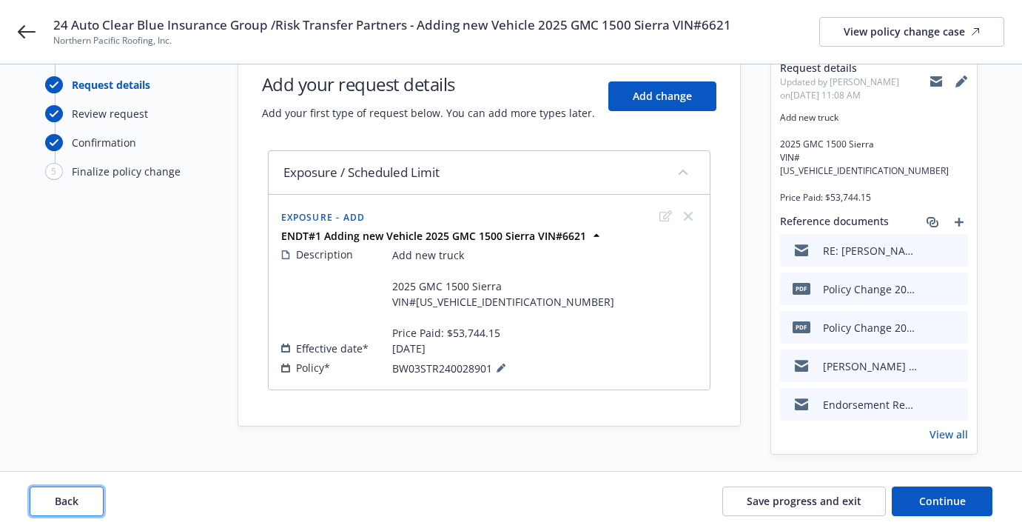
click at [53, 498] on button "Back" at bounding box center [67, 501] width 74 height 30
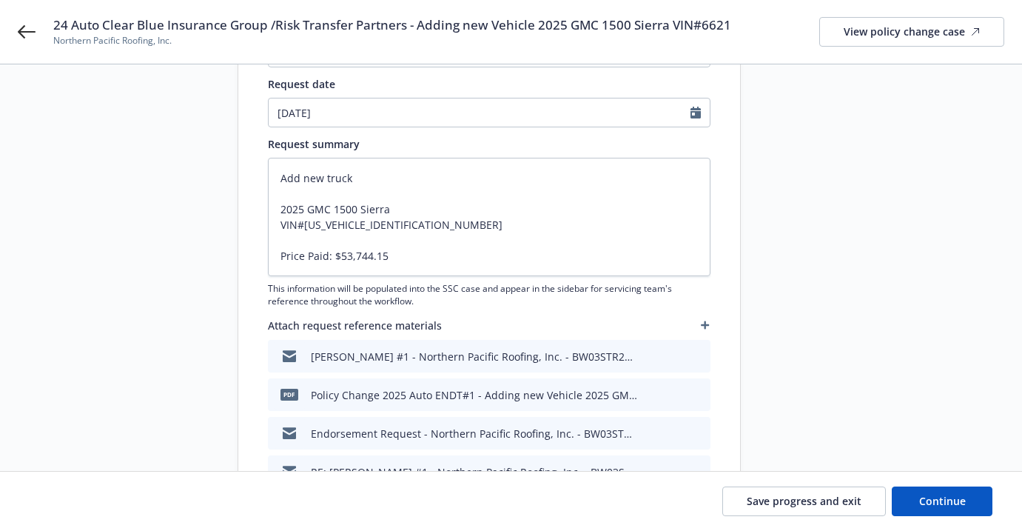
scroll to position [315, 0]
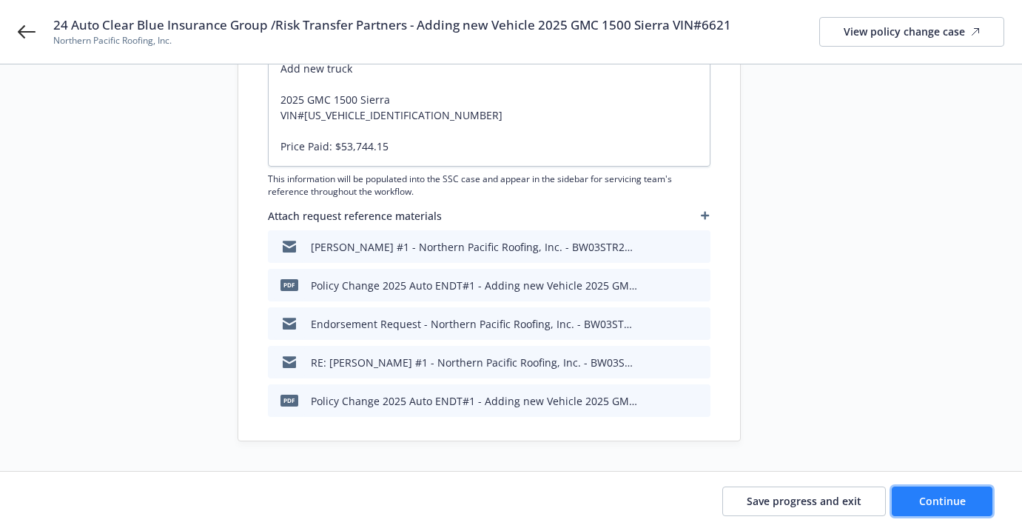
click at [817, 492] on button "Continue" at bounding box center [942, 501] width 101 height 30
type textarea "x"
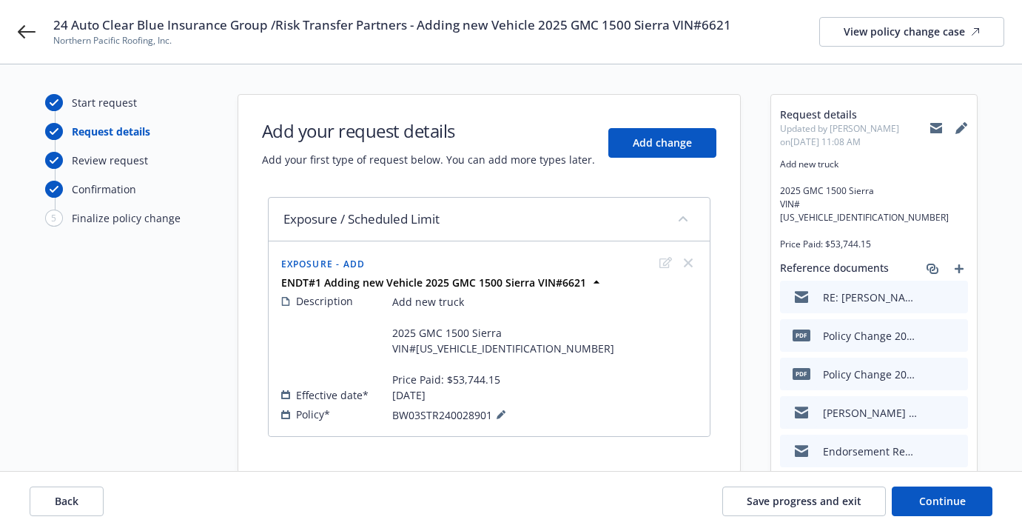
scroll to position [47, 0]
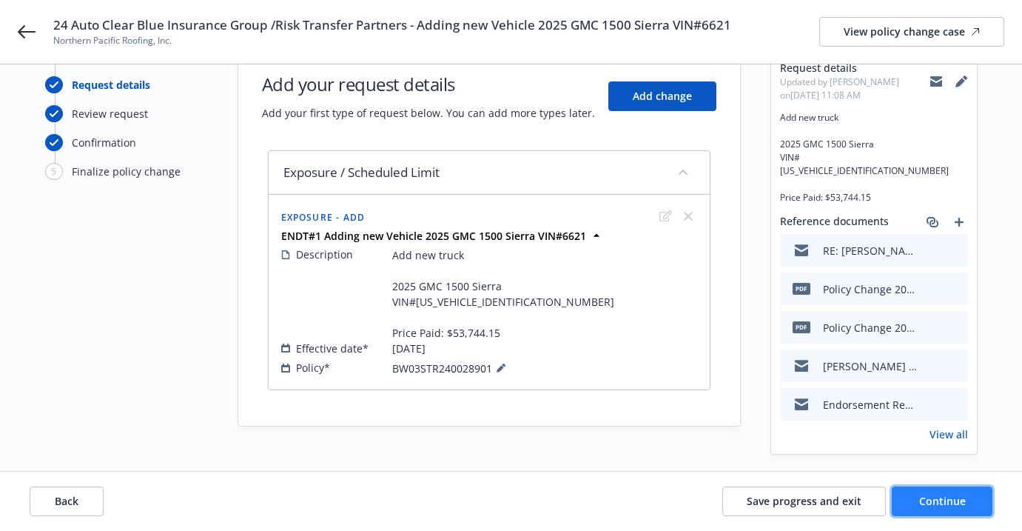
click at [817, 488] on button "Continue" at bounding box center [942, 501] width 101 height 30
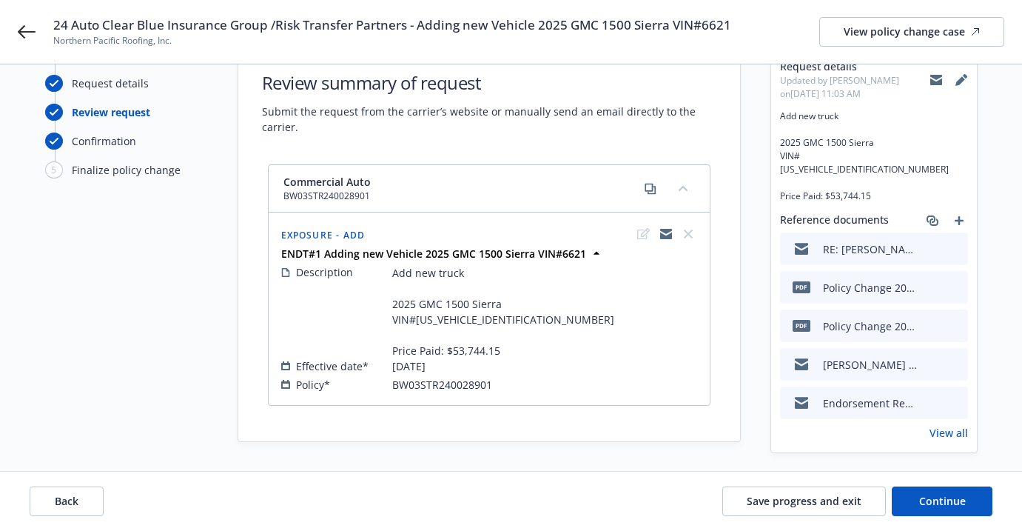
scroll to position [42, 0]
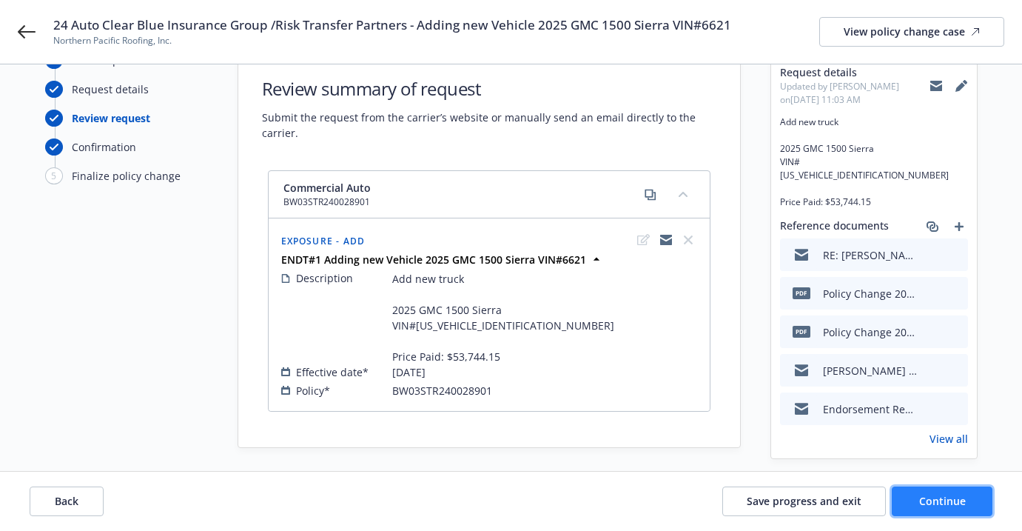
click at [817, 492] on button "Continue" at bounding box center [942, 501] width 101 height 30
select select "ACCEPTED"
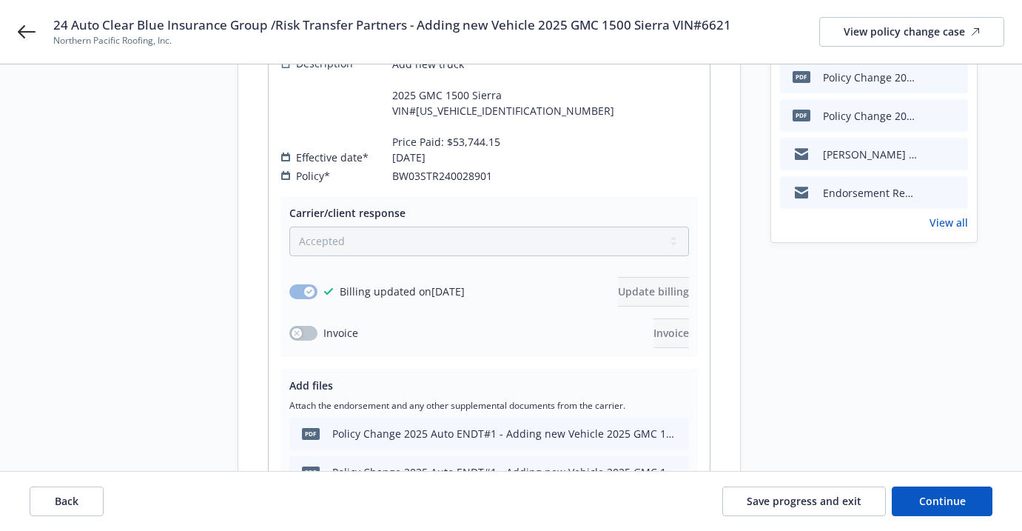
scroll to position [259, 0]
click at [312, 289] on icon "button" at bounding box center [310, 291] width 6 height 4
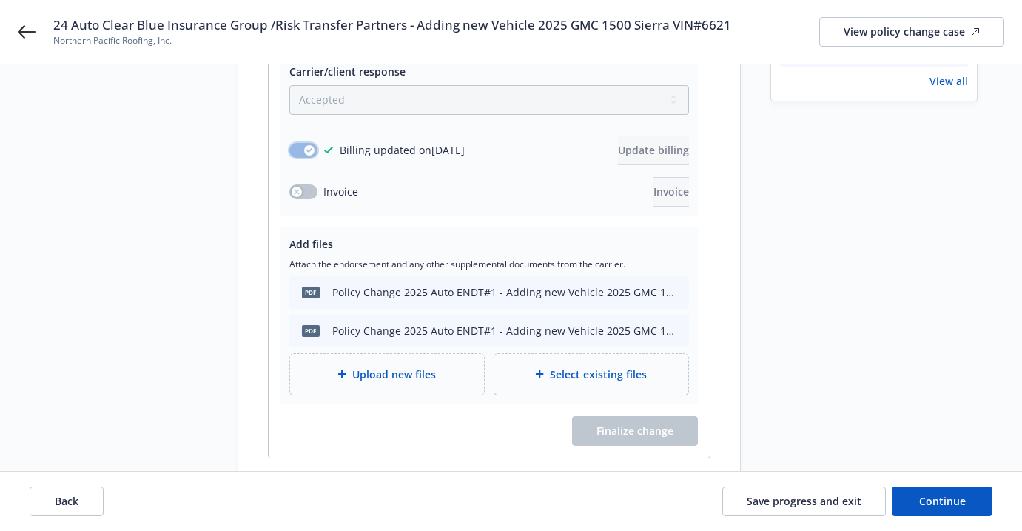
scroll to position [437, 0]
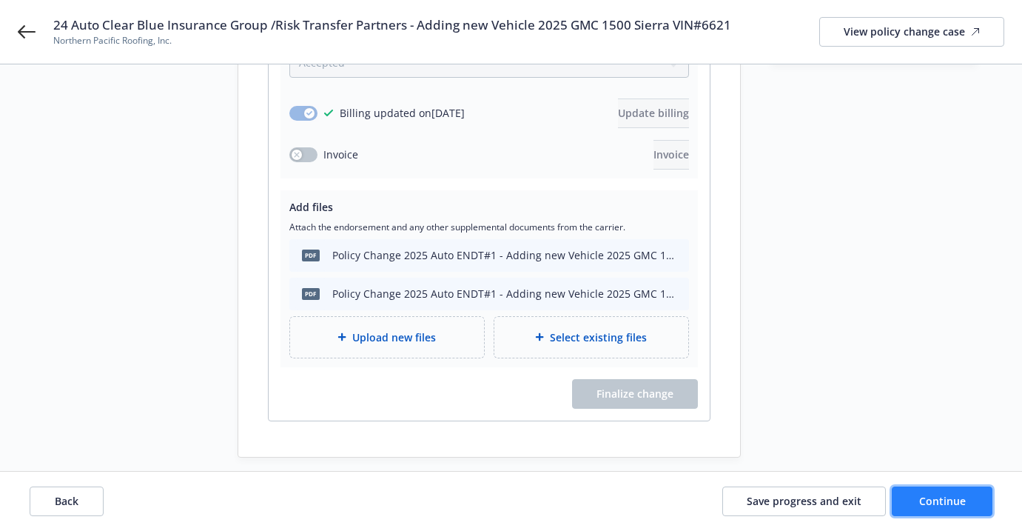
click at [817, 489] on button "Continue" at bounding box center [942, 501] width 101 height 30
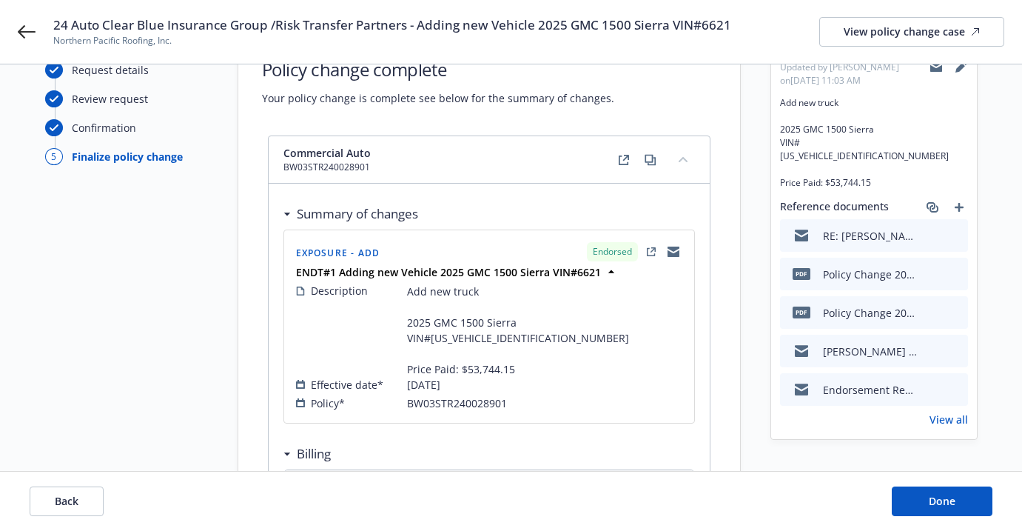
scroll to position [199, 0]
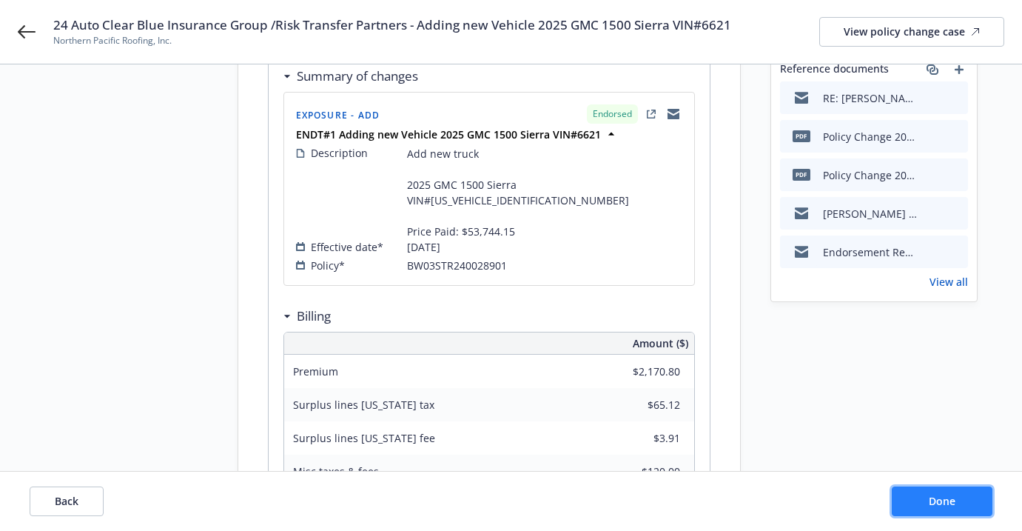
click at [817, 498] on button "Done" at bounding box center [942, 501] width 101 height 30
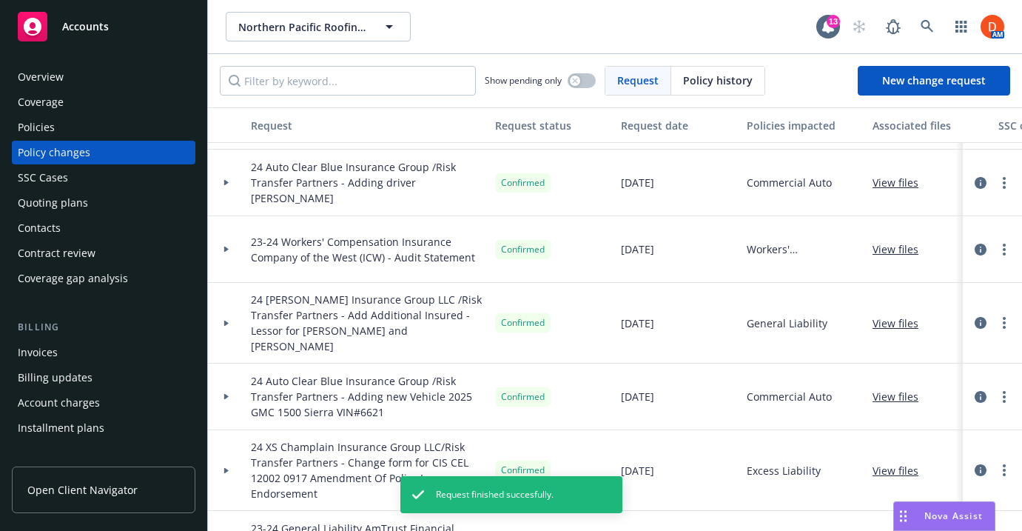
scroll to position [395, 0]
click at [817, 389] on icon "circleInformation" at bounding box center [981, 395] width 12 height 12
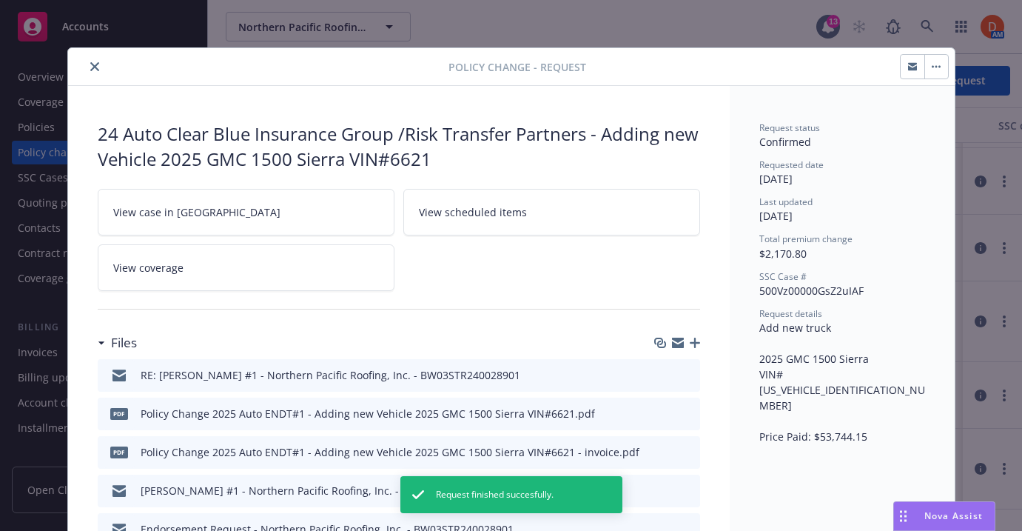
click at [817, 72] on button "button" at bounding box center [937, 67] width 24 height 24
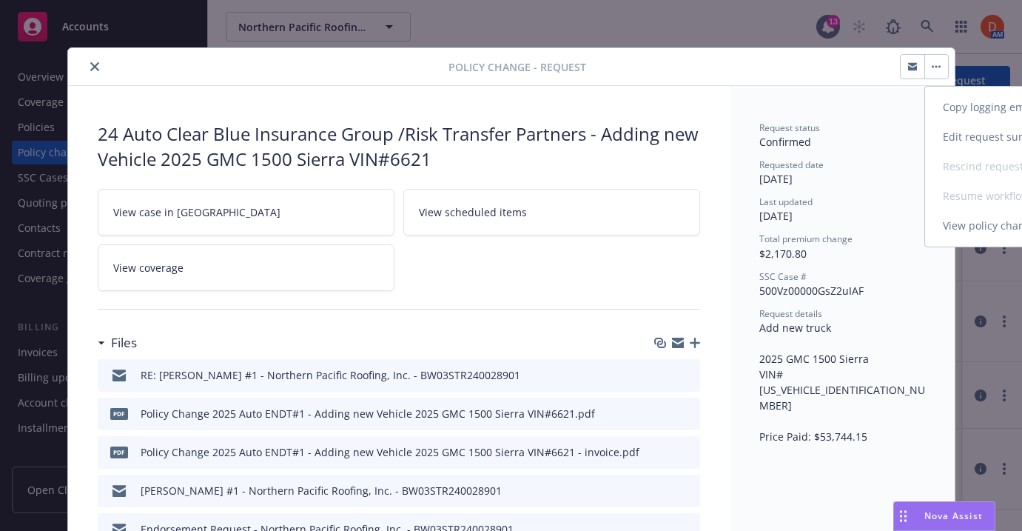
click at [92, 64] on icon "close" at bounding box center [94, 66] width 9 height 9
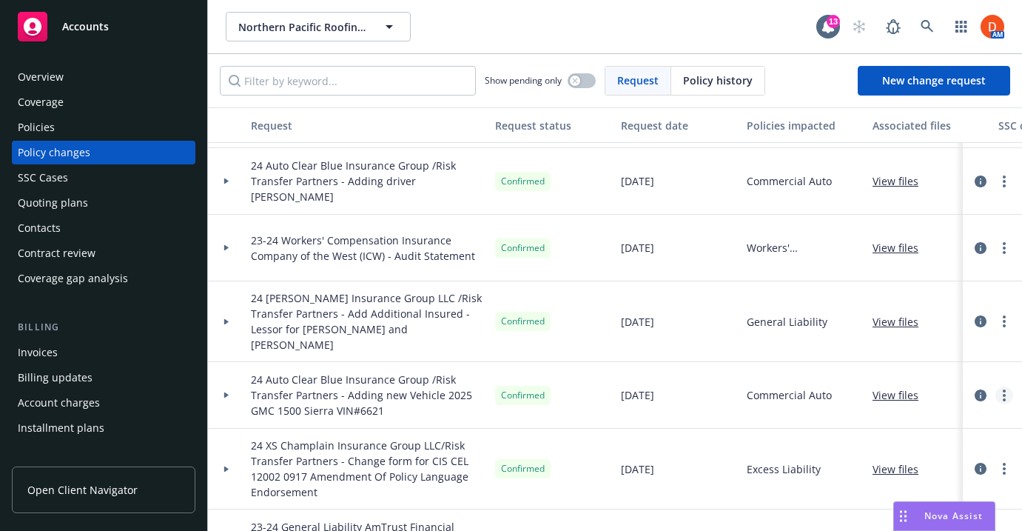
click at [817, 386] on link "more" at bounding box center [1005, 395] width 18 height 18
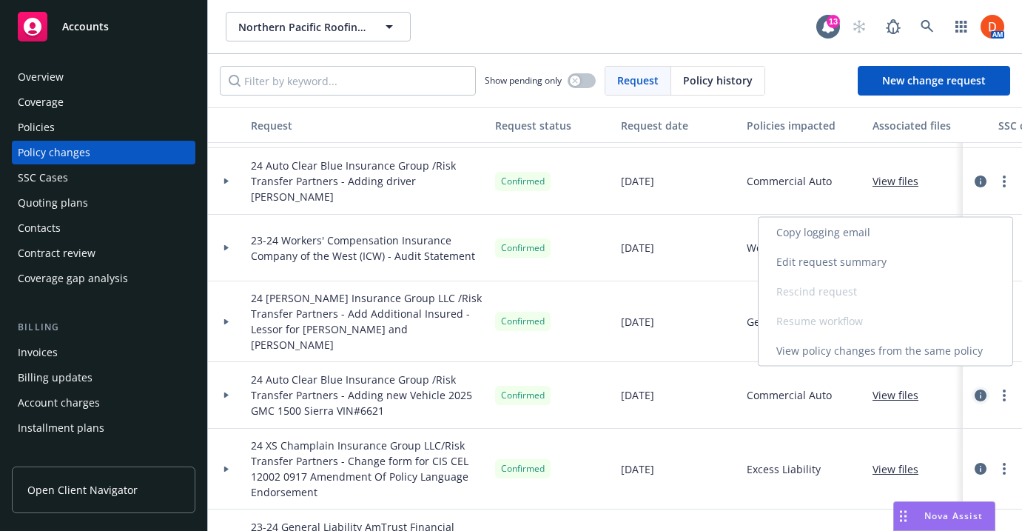
click at [817, 389] on icon "circleInformation" at bounding box center [981, 395] width 12 height 12
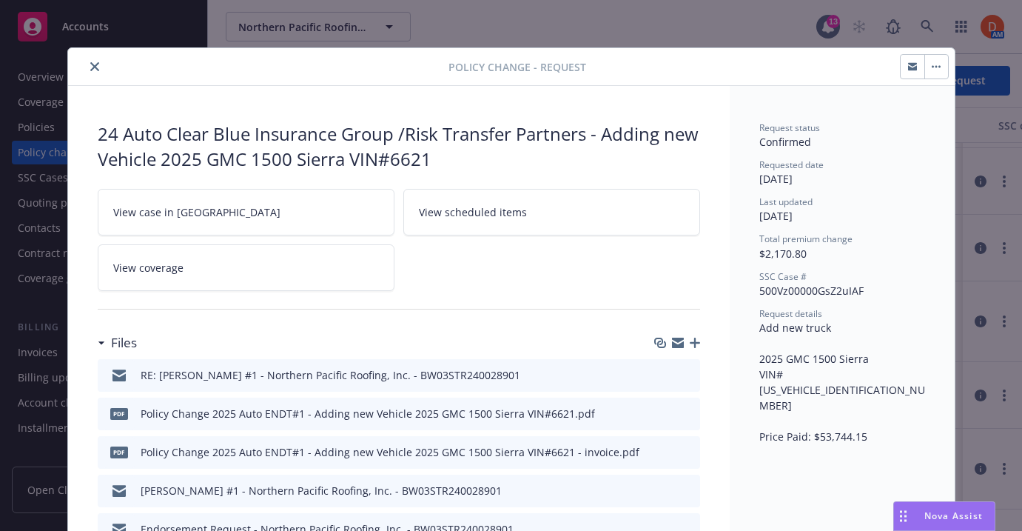
scroll to position [44, 0]
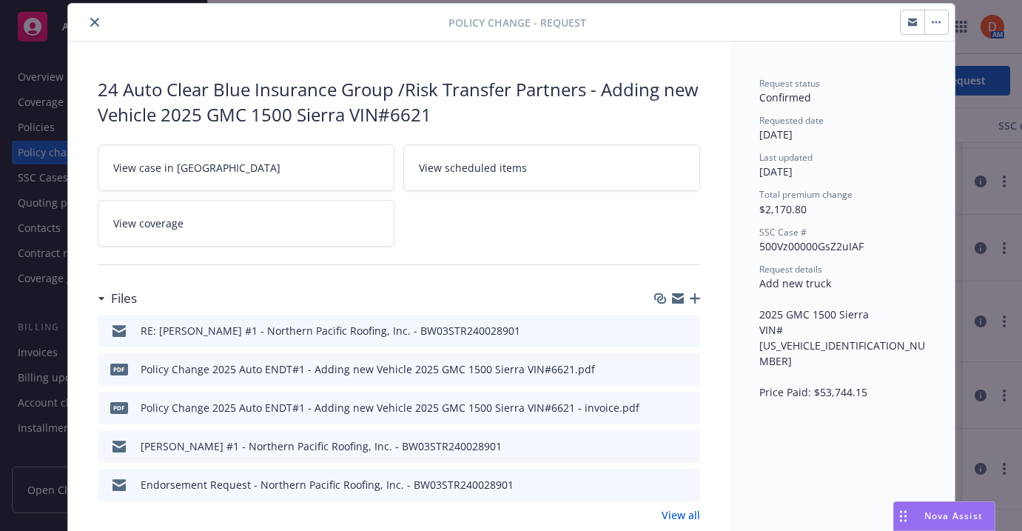
click at [817, 30] on button "button" at bounding box center [937, 22] width 24 height 24
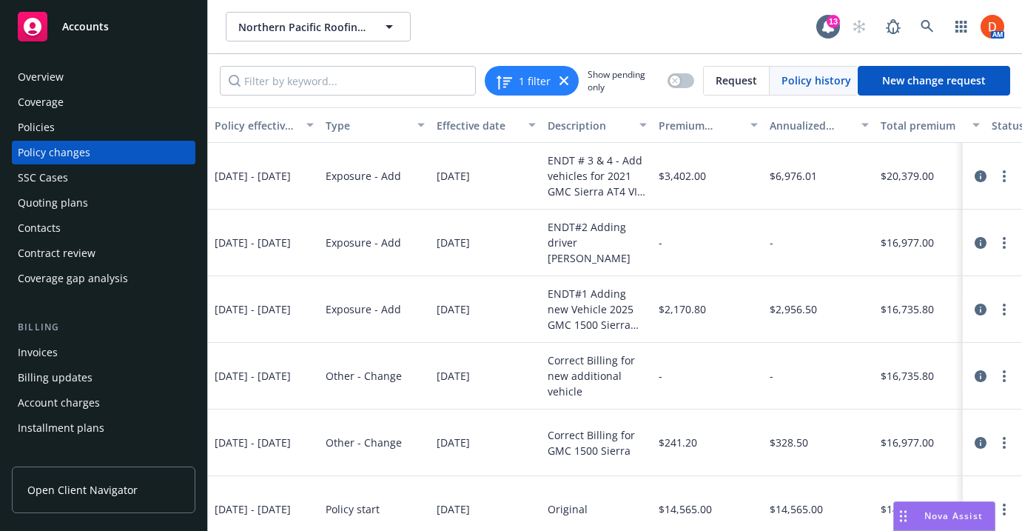
scroll to position [12, 244]
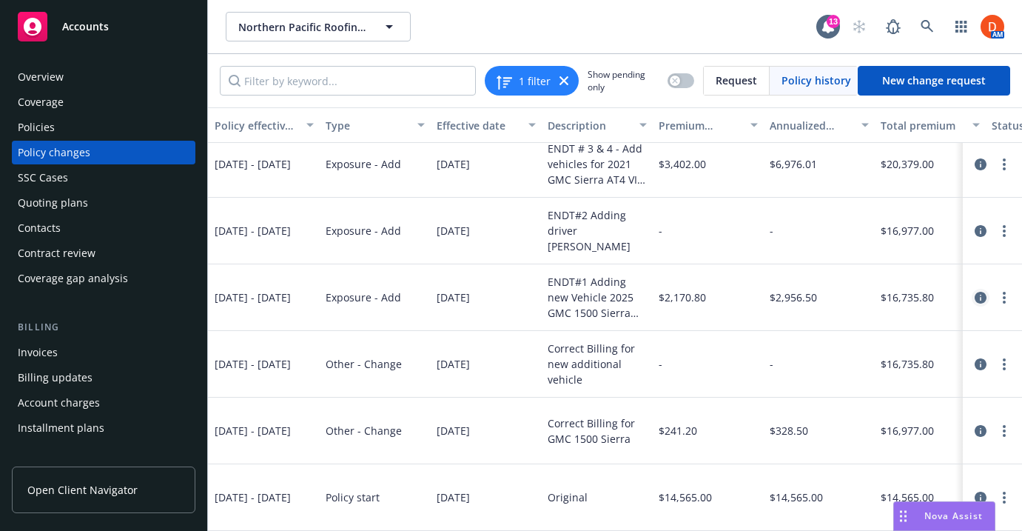
click at [817, 297] on icon "circleInformation" at bounding box center [981, 298] width 12 height 12
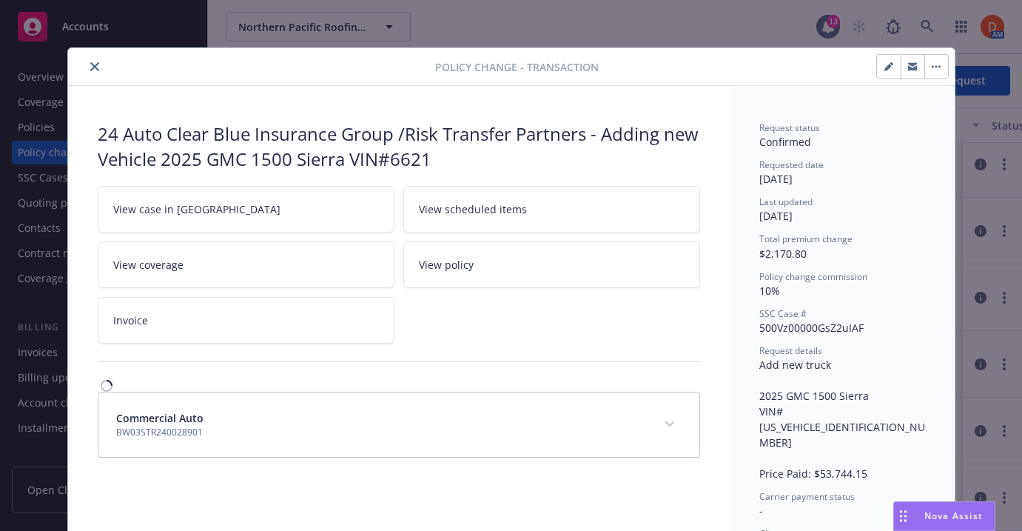
scroll to position [25, 0]
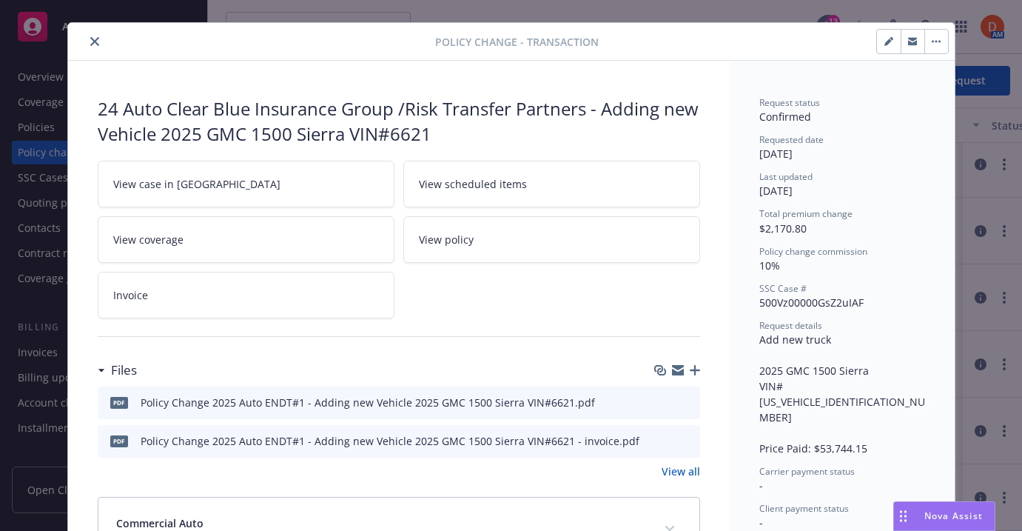
click at [817, 36] on button "button" at bounding box center [937, 42] width 24 height 24
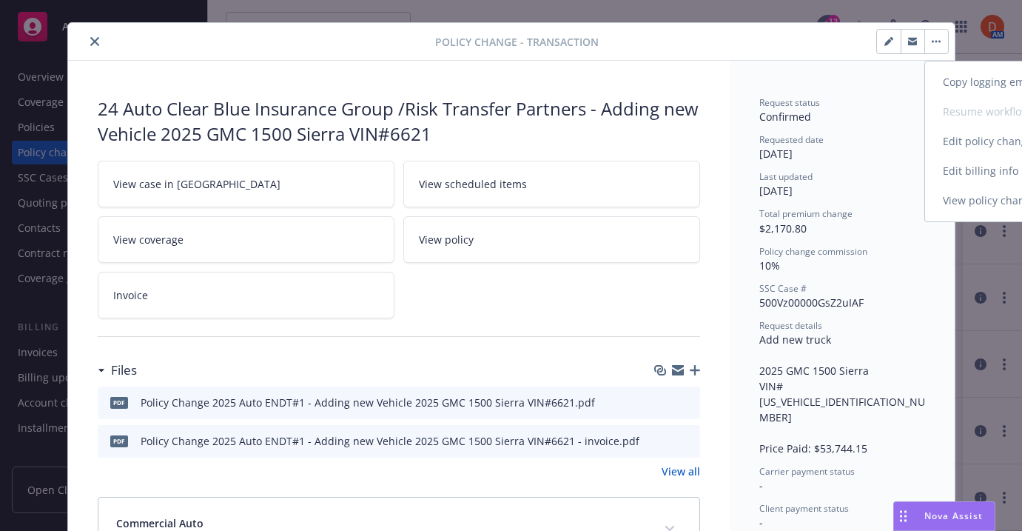
select select "CA"
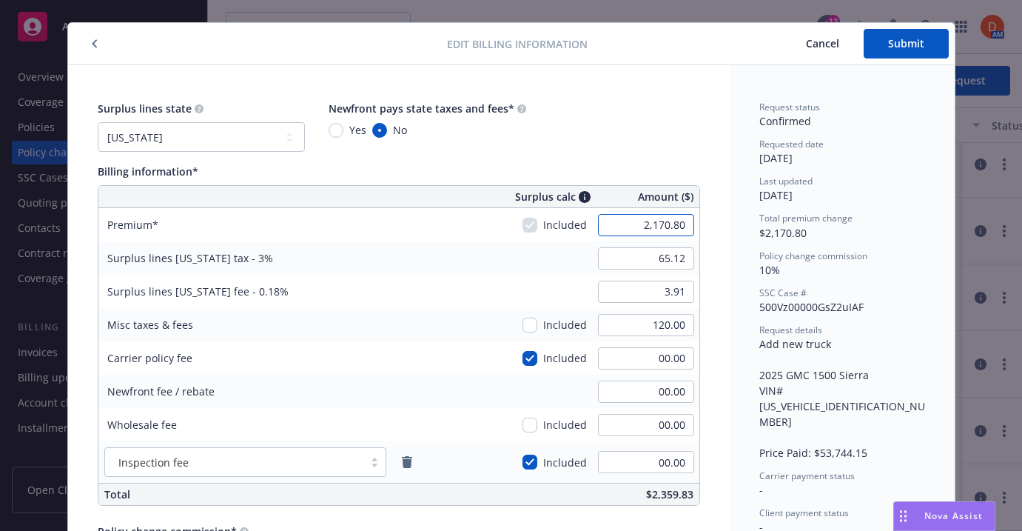
click at [658, 221] on input "2,170.80" at bounding box center [646, 225] width 96 height 22
type input "2,412.00"
type input "72.36"
type input "4.34"
type input "241.2"
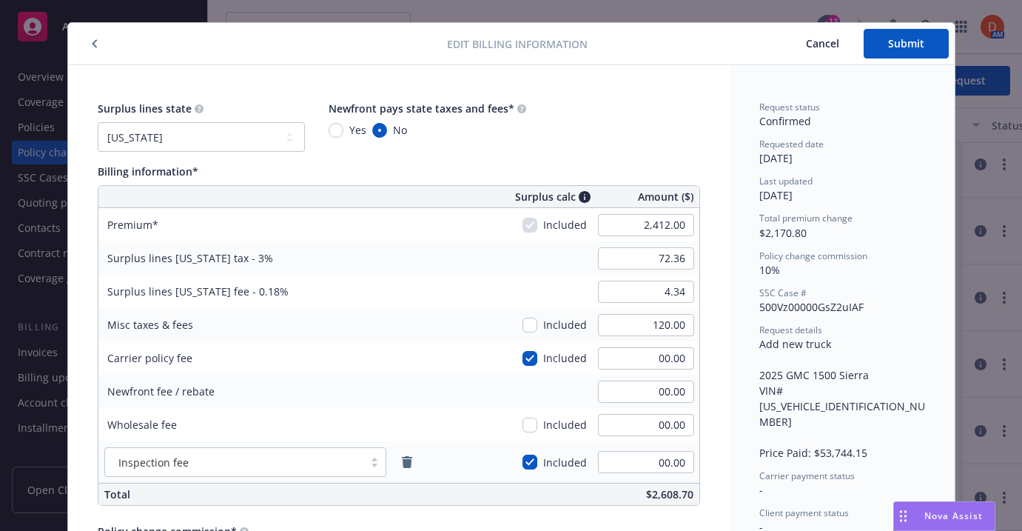
click at [762, 224] on div "Total premium change $2,170.80" at bounding box center [843, 226] width 166 height 28
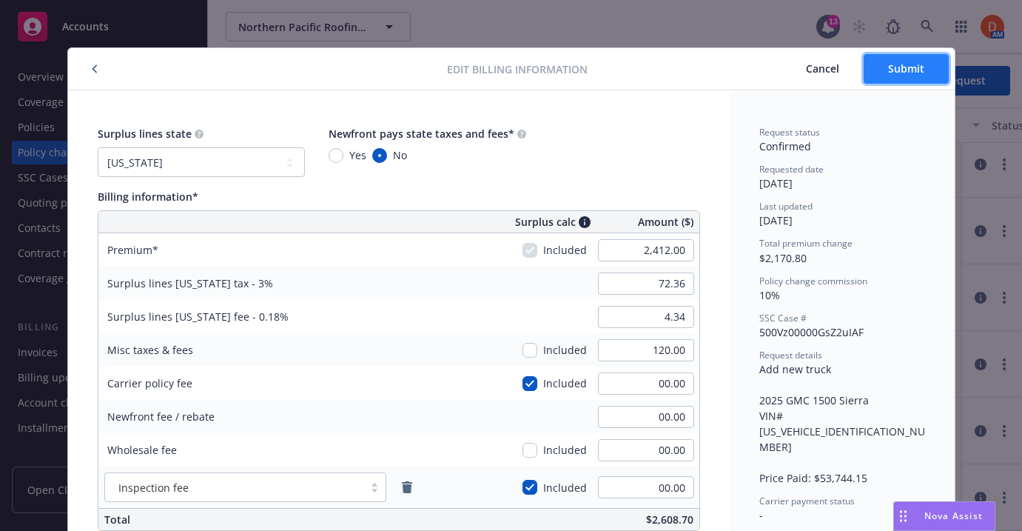
click at [817, 70] on span "Submit" at bounding box center [906, 68] width 36 height 14
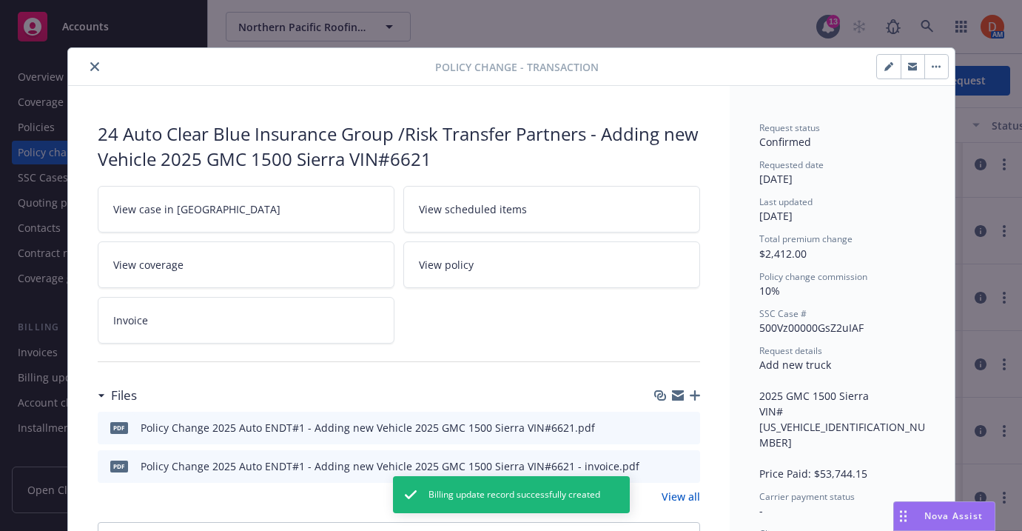
click at [96, 73] on button "close" at bounding box center [95, 67] width 18 height 18
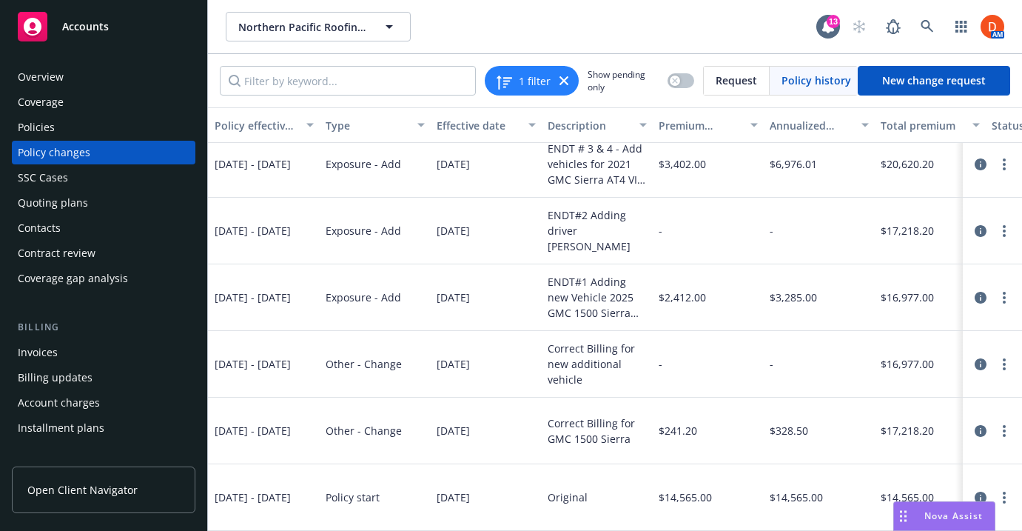
click at [95, 348] on div "Invoices" at bounding box center [104, 353] width 172 height 24
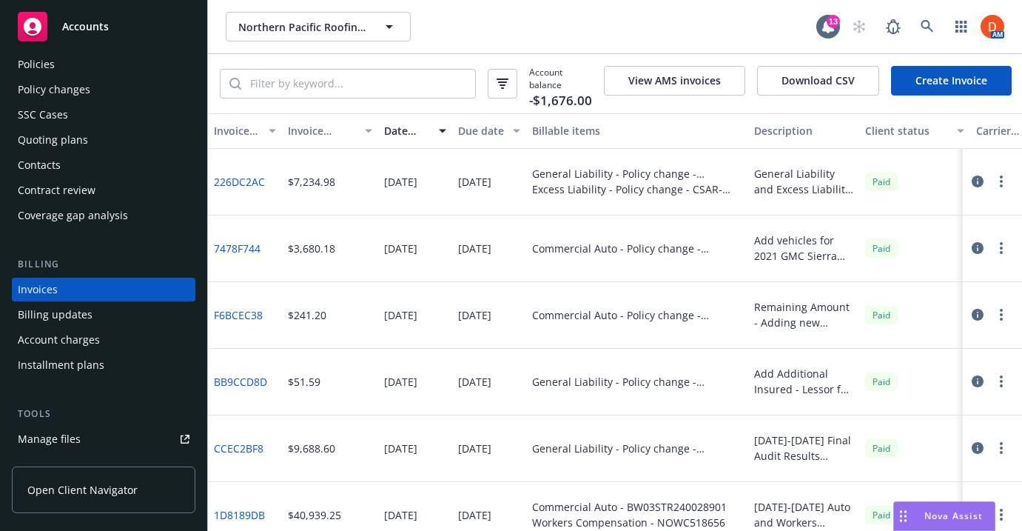
click at [817, 81] on link "Create Invoice" at bounding box center [951, 81] width 121 height 30
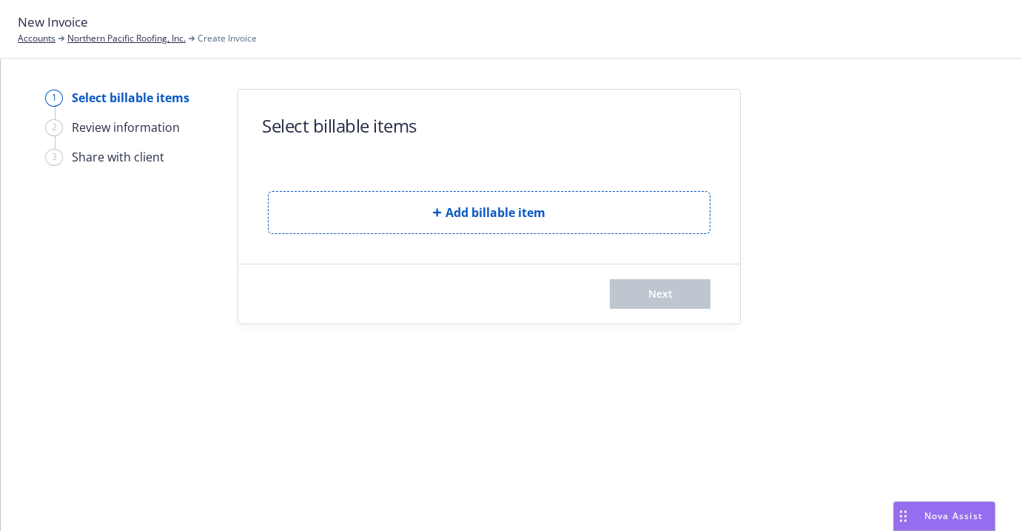
click at [435, 215] on icon "button" at bounding box center [437, 212] width 9 height 9
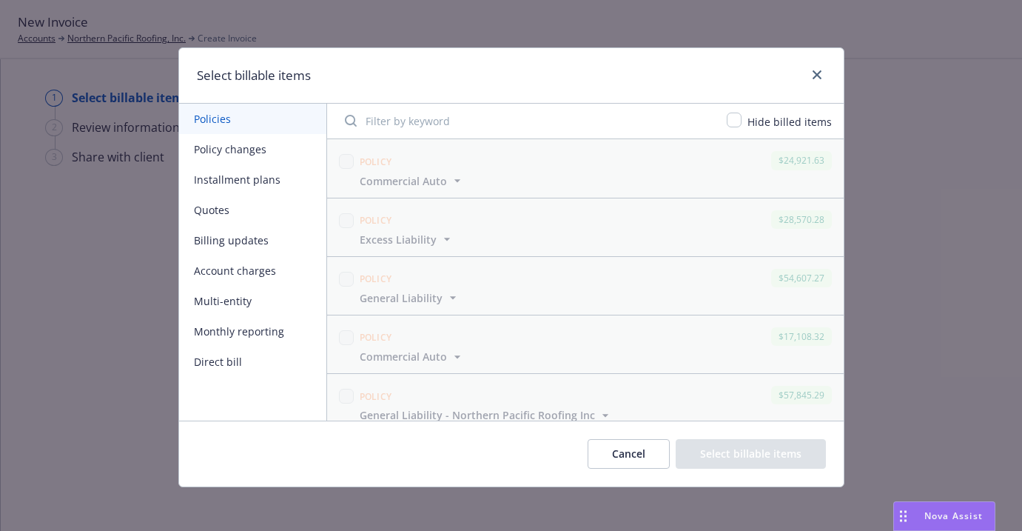
click at [241, 150] on button "Policy changes" at bounding box center [252, 149] width 147 height 30
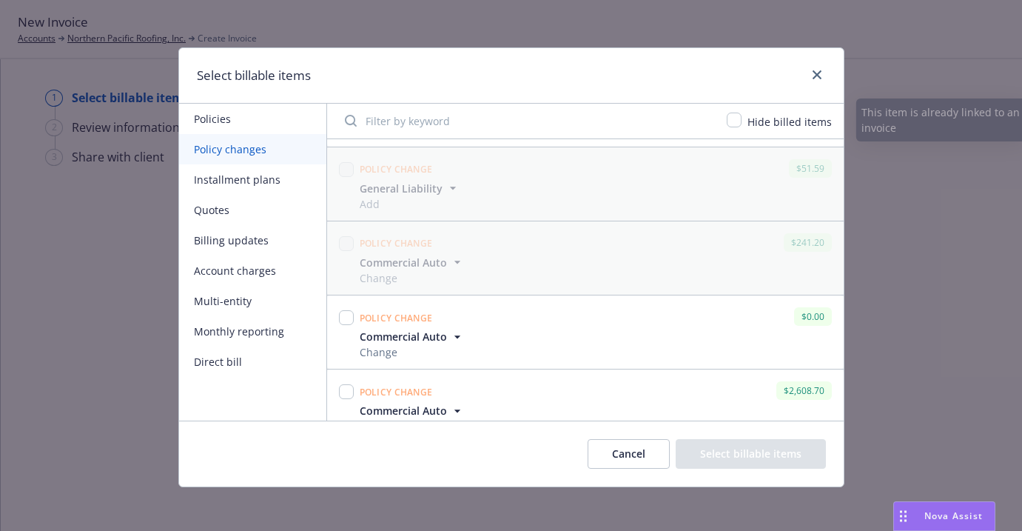
scroll to position [1795, 0]
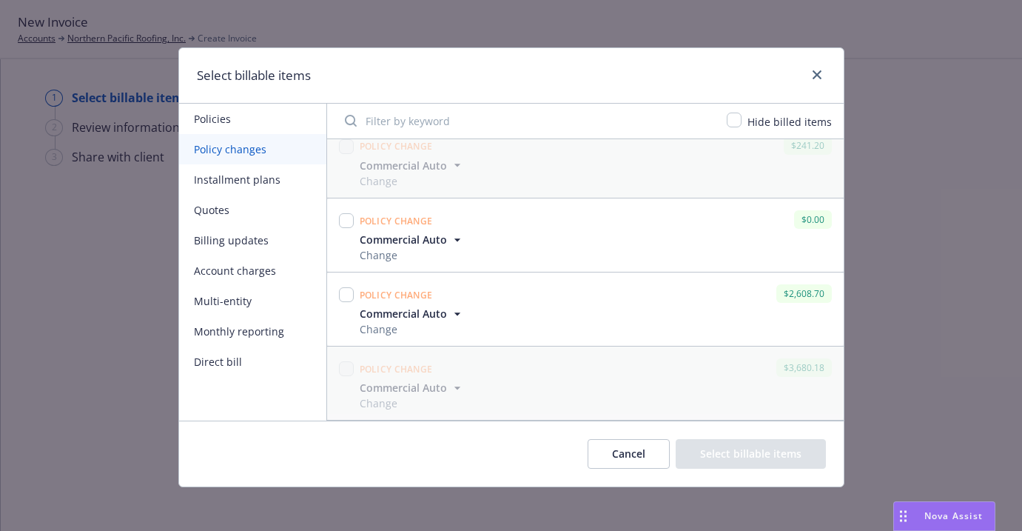
click at [406, 320] on span "Commercial Auto" at bounding box center [403, 314] width 87 height 16
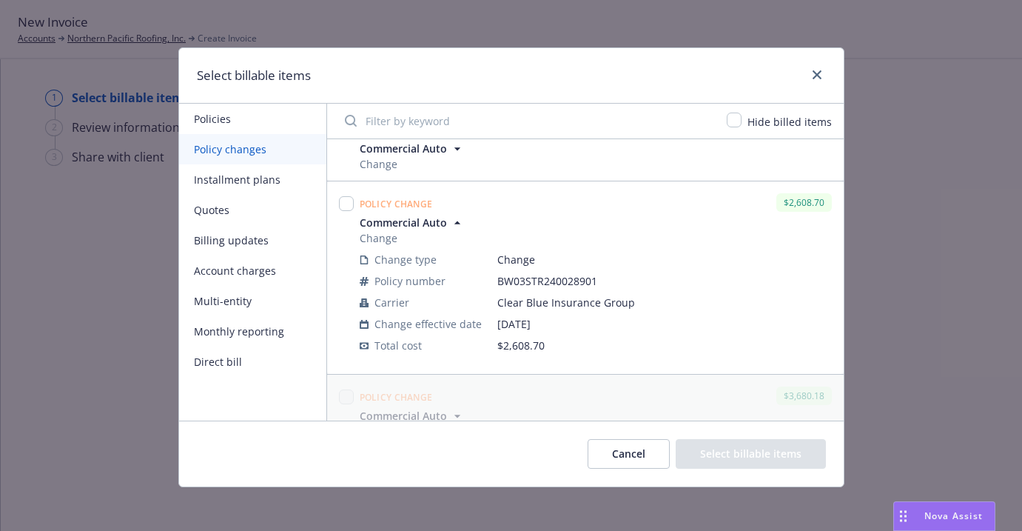
scroll to position [1889, 0]
click at [349, 202] on input "checkbox" at bounding box center [346, 200] width 15 height 15
checkbox input "true"
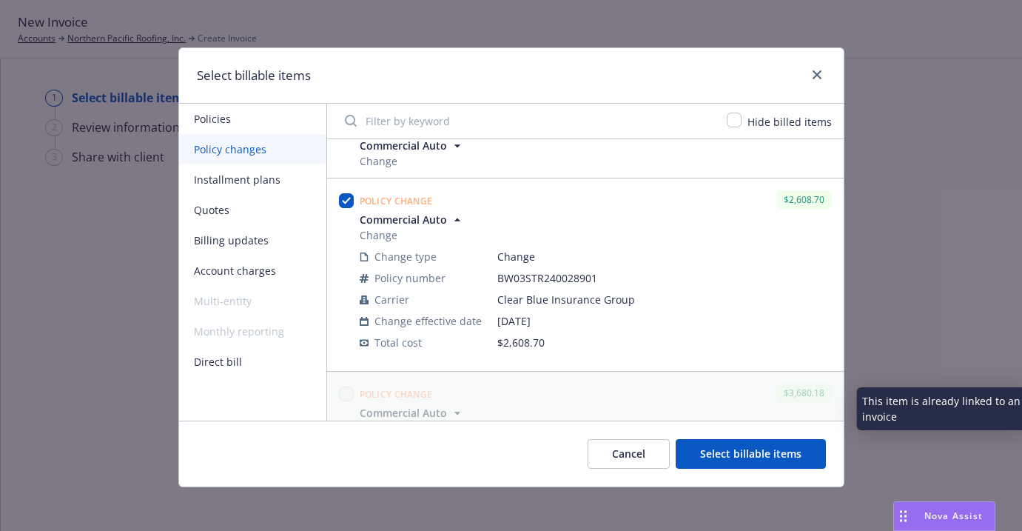
click at [715, 459] on button "Select billable items" at bounding box center [751, 454] width 150 height 30
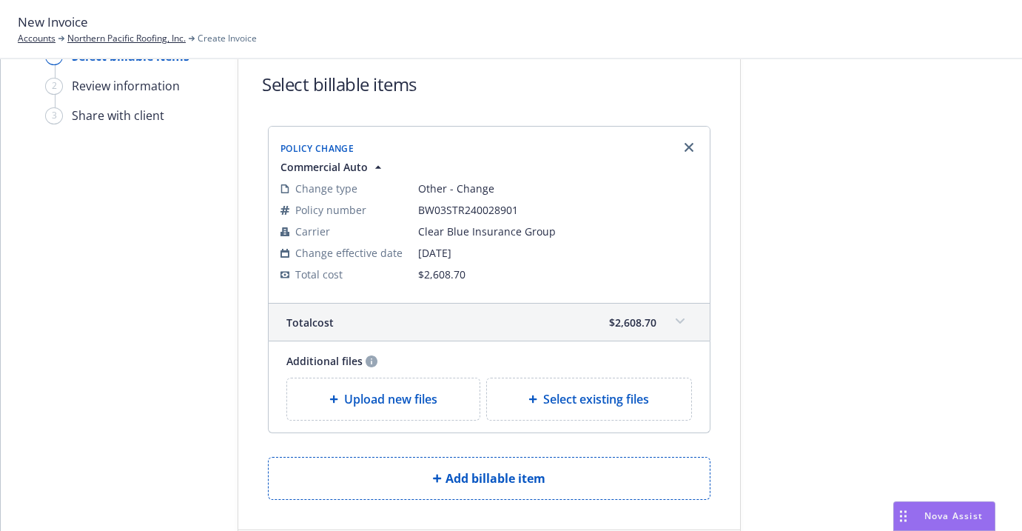
scroll to position [130, 0]
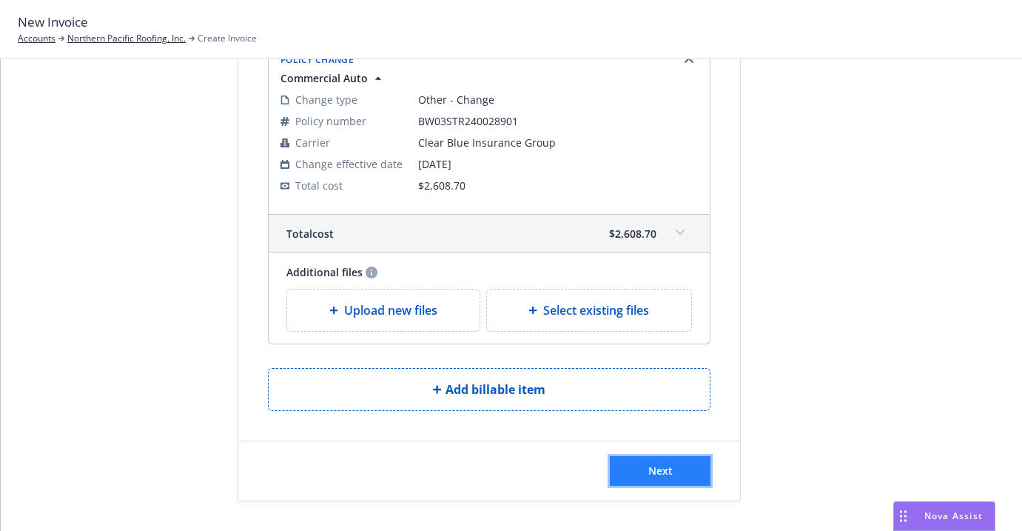
click at [674, 469] on button "Next" at bounding box center [660, 471] width 101 height 30
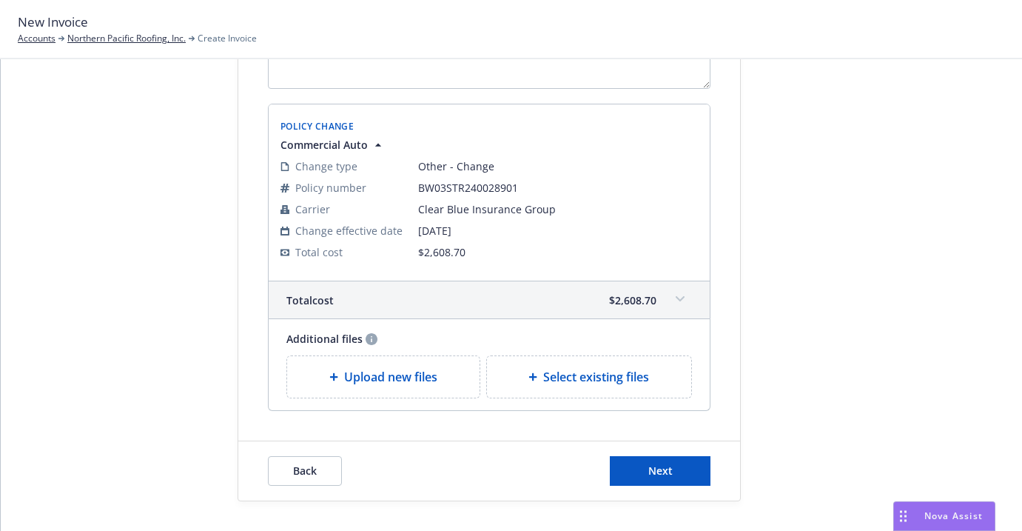
scroll to position [0, 0]
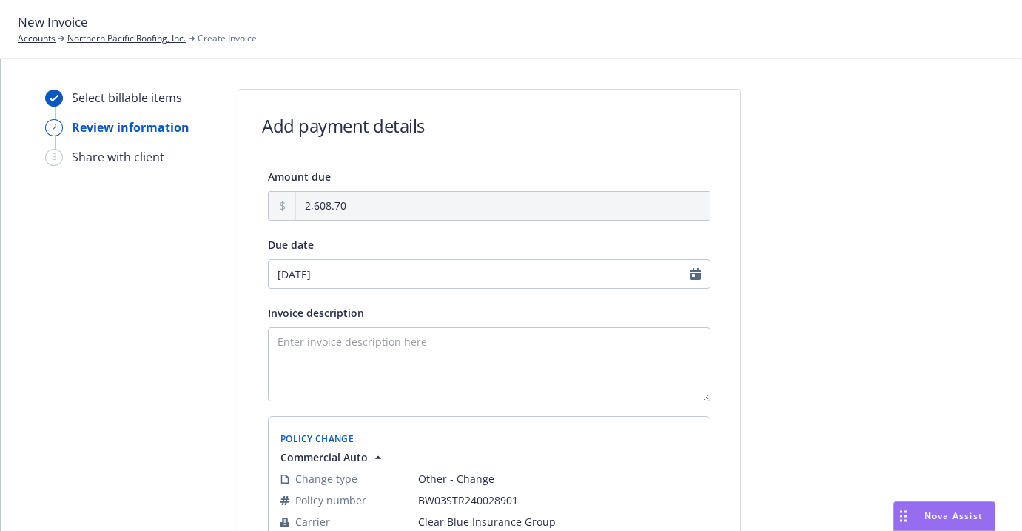
click at [429, 327] on div "Invoice description" at bounding box center [489, 353] width 443 height 98
click at [429, 350] on textarea "Invoice description" at bounding box center [489, 364] width 443 height 74
paste textarea "Adding new Vehicle 2025 GMC 1500 Sierra VIN#[US_VEHICLE_IDENTIFICATION_NUMBER]"
type textarea "Adding new Vehicle 2025 GMC 1500 Sierra VIN#[US_VEHICLE_IDENTIFICATION_NUMBER]"
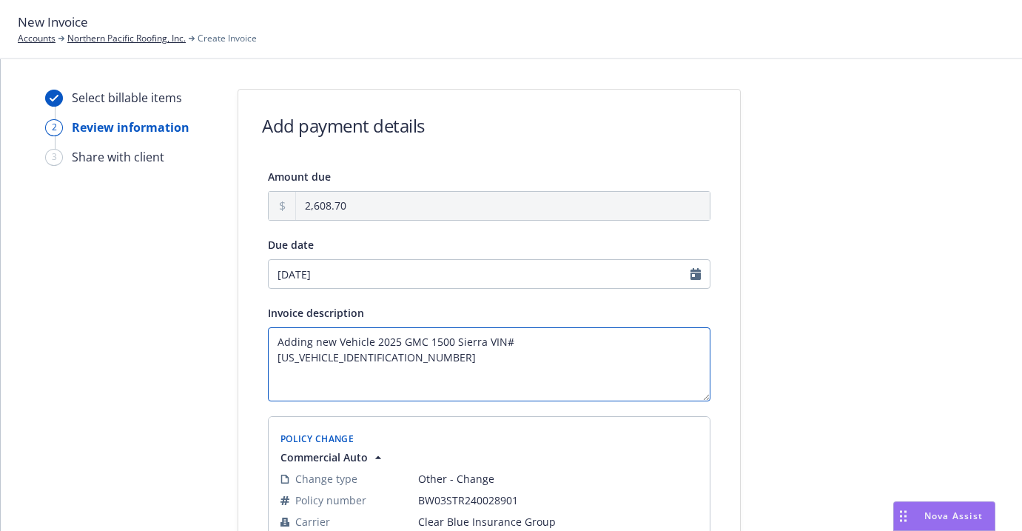
scroll to position [312, 0]
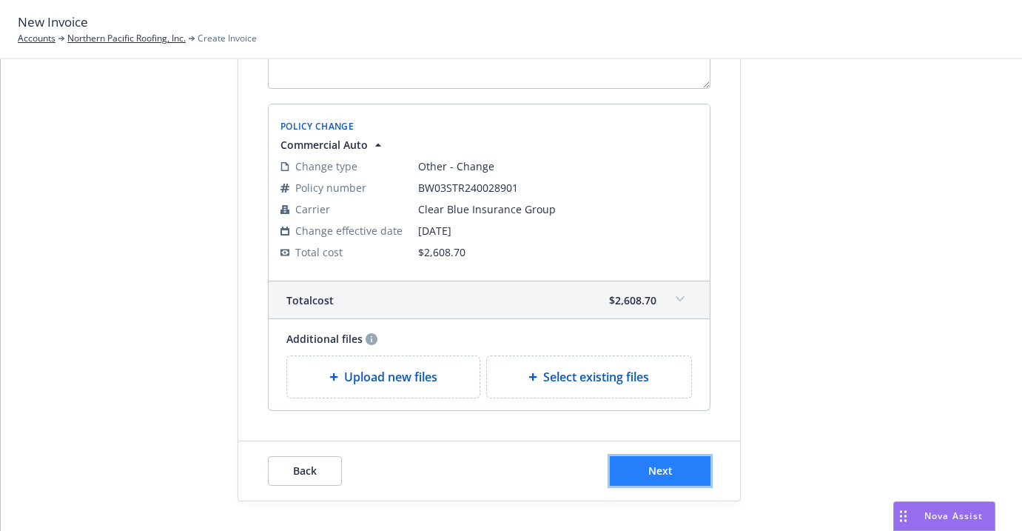
click at [689, 469] on button "Next" at bounding box center [660, 471] width 101 height 30
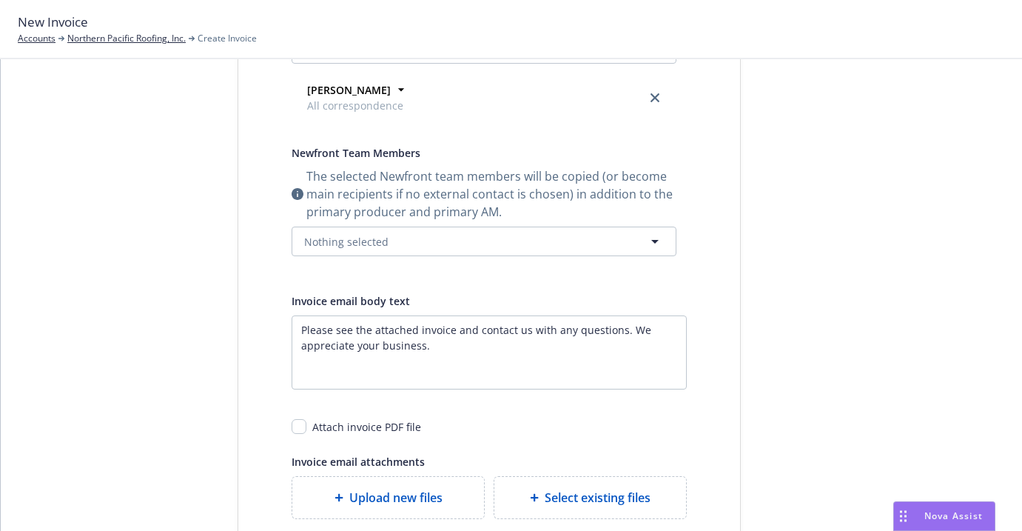
scroll to position [0, 0]
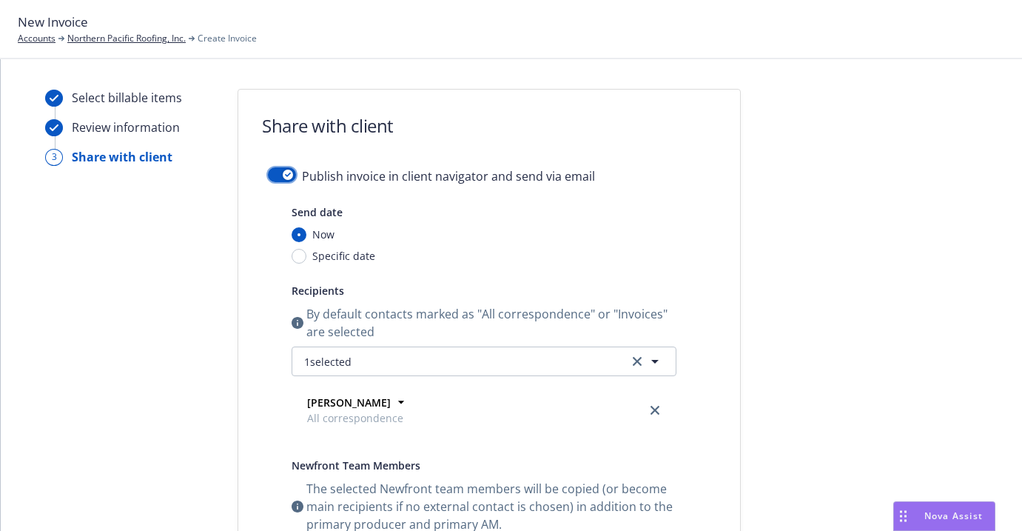
click at [285, 173] on icon "button" at bounding box center [288, 175] width 6 height 4
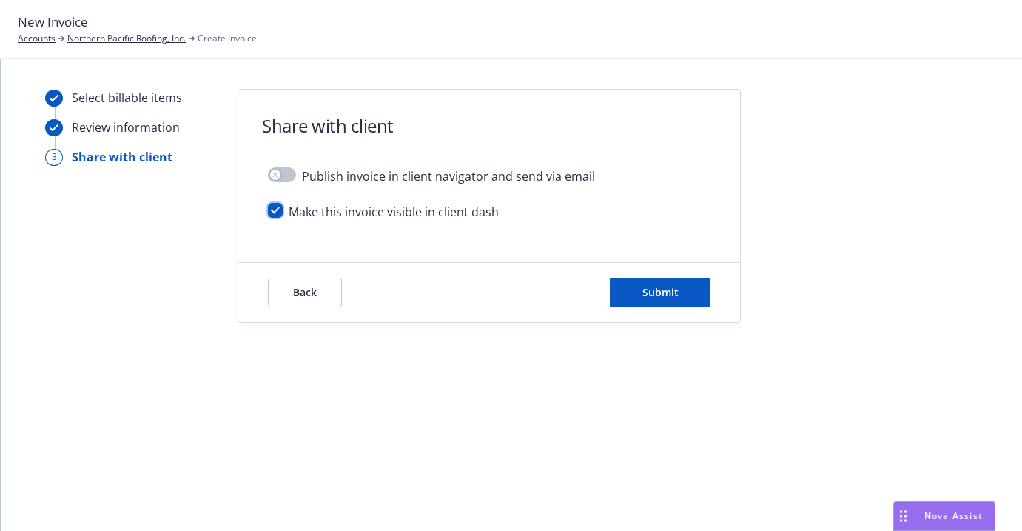
click at [269, 207] on input "checkbox" at bounding box center [275, 210] width 15 height 15
checkbox input "false"
click at [231, 247] on div "Select billable items Review information 3 Share with client Share with client …" at bounding box center [512, 206] width 986 height 234
click at [700, 298] on button "Submit" at bounding box center [660, 293] width 101 height 30
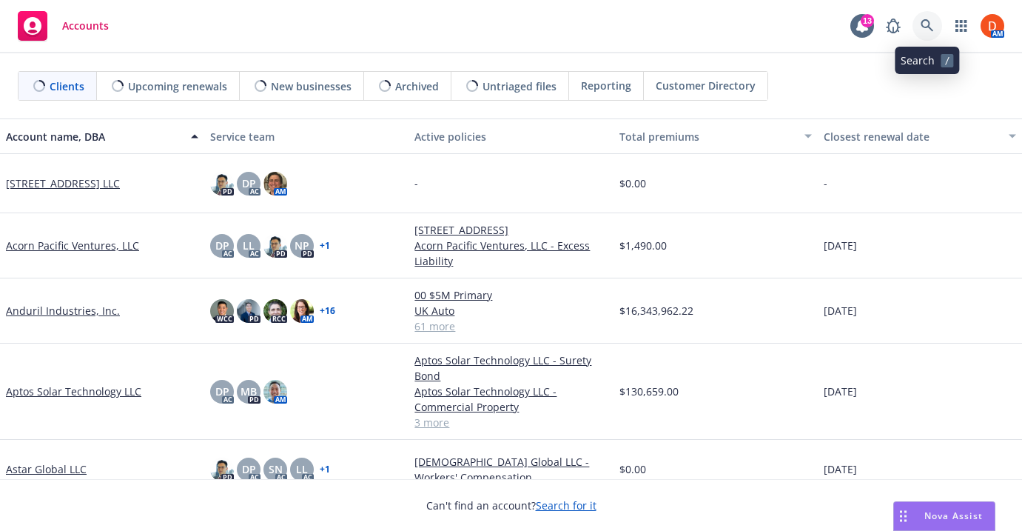
click at [939, 35] on link at bounding box center [928, 26] width 30 height 30
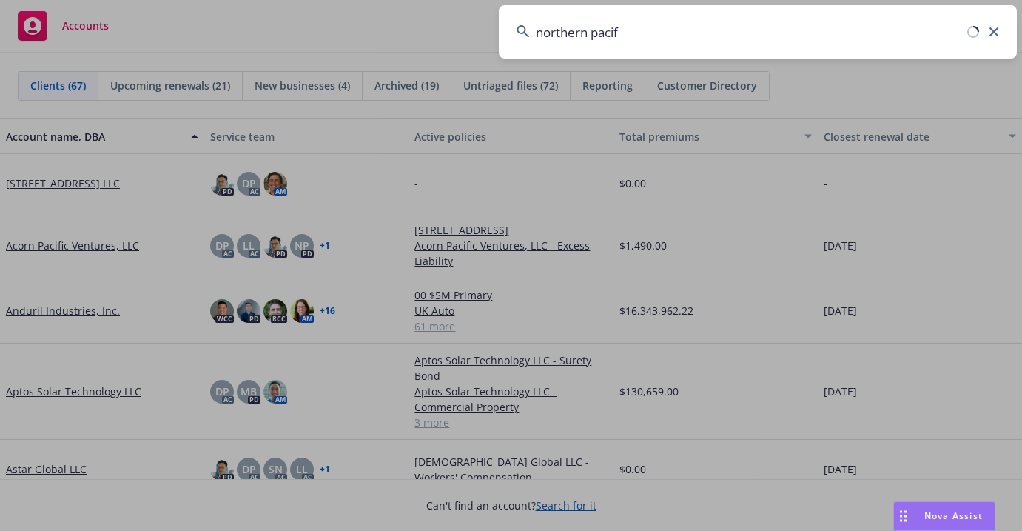
type input "northern pacifi"
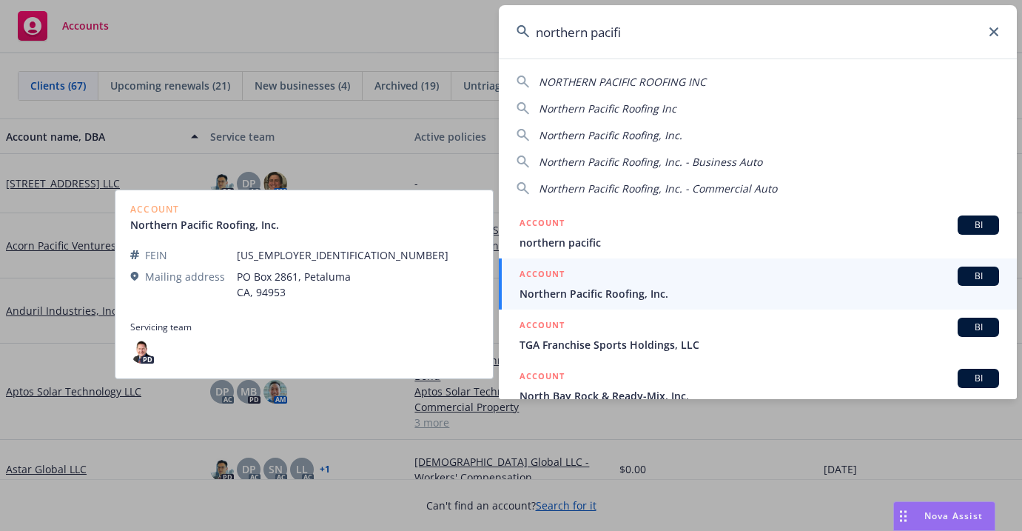
click at [787, 263] on link "ACCOUNT BI Northern Pacific Roofing, Inc." at bounding box center [758, 283] width 518 height 51
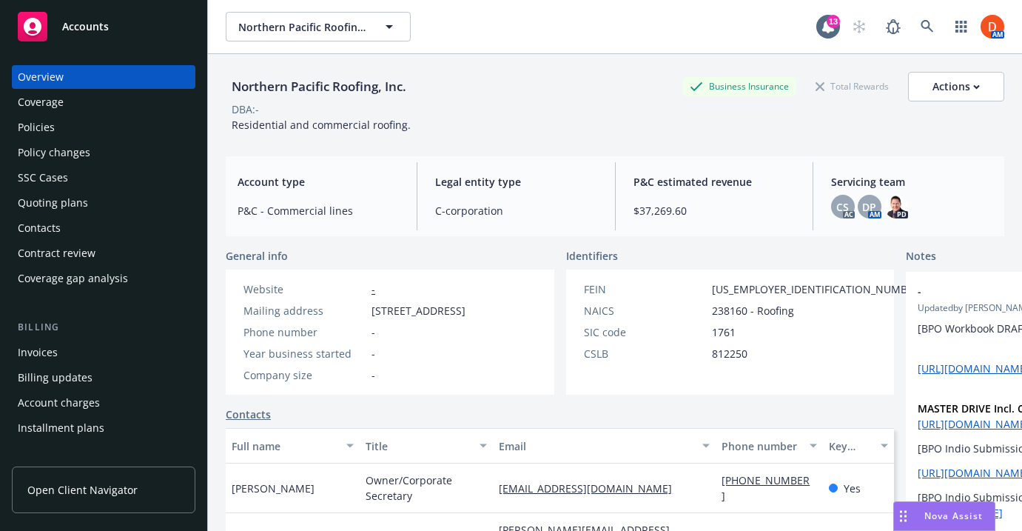
click at [68, 352] on div "Invoices" at bounding box center [104, 353] width 172 height 24
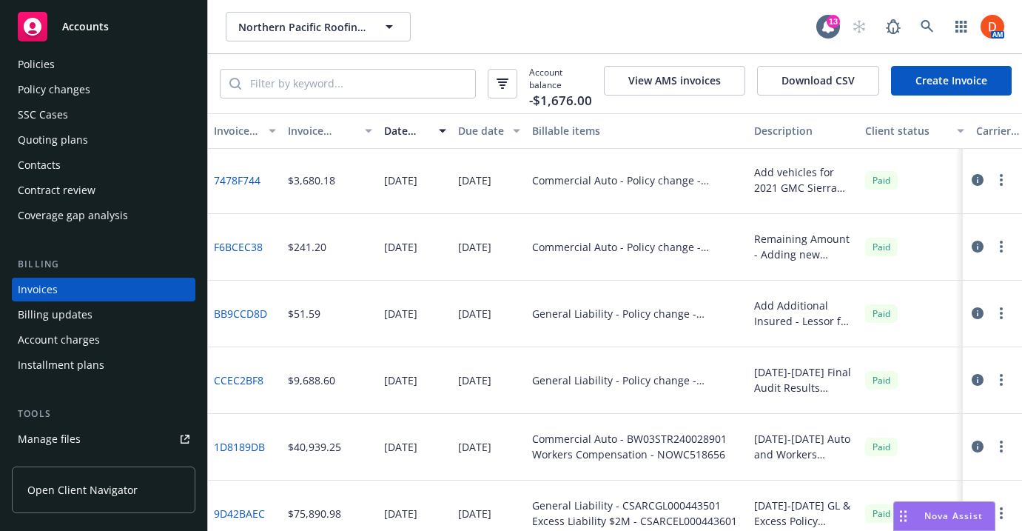
scroll to position [66, 0]
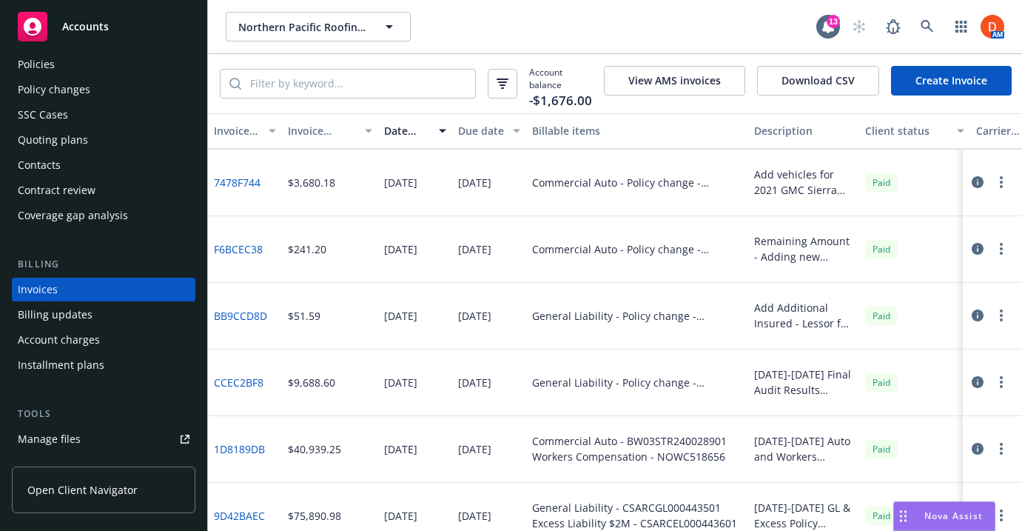
click at [982, 244] on icon "button" at bounding box center [978, 249] width 12 height 12
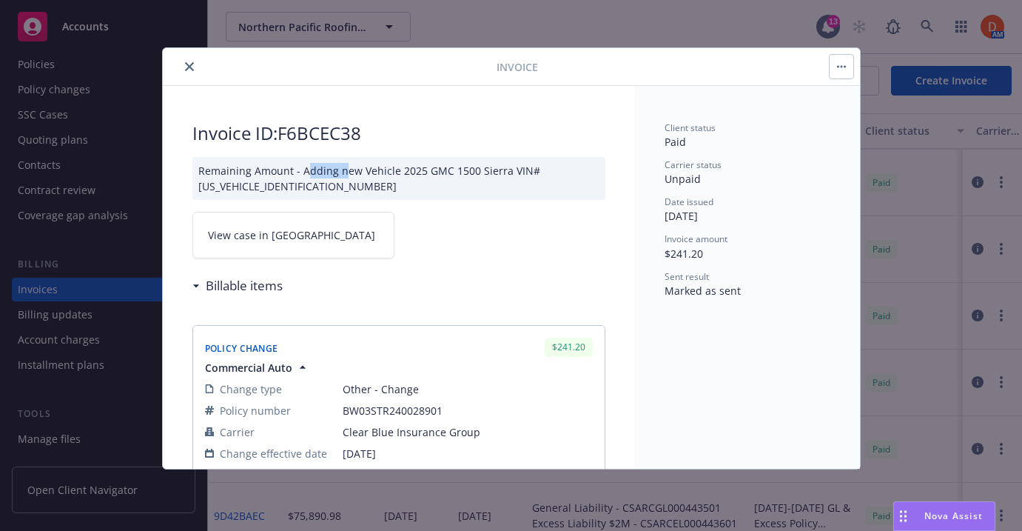
drag, startPoint x: 304, startPoint y: 171, endPoint x: 338, endPoint y: 178, distance: 35.4
click at [340, 177] on div "Remaining Amount - Adding new Vehicle 2025 GMC 1500 Sierra VIN#[US_VEHICLE_IDEN…" at bounding box center [398, 178] width 413 height 43
click at [311, 174] on div "Remaining Amount - Adding new Vehicle 2025 GMC 1500 Sierra VIN#[US_VEHICLE_IDEN…" at bounding box center [398, 178] width 413 height 43
drag, startPoint x: 301, startPoint y: 173, endPoint x: 352, endPoint y: 190, distance: 53.6
click at [352, 190] on div "Remaining Amount - Adding new Vehicle 2025 GMC 1500 Sierra VIN#[US_VEHICLE_IDEN…" at bounding box center [398, 178] width 413 height 43
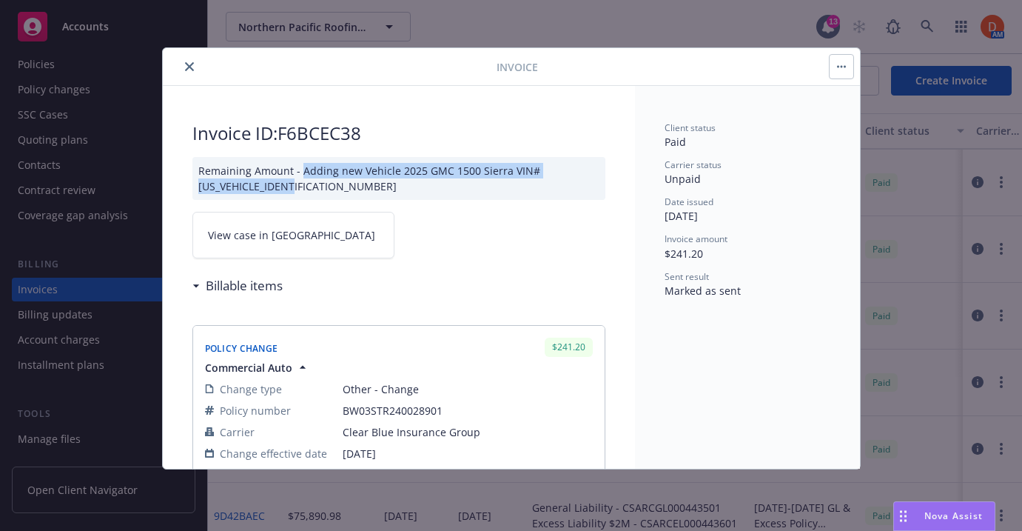
copy div "Adding new Vehicle 2025 GMC 1500 Sierra VIN#[US_VEHICLE_IDENTIFICATION_NUMBER]"
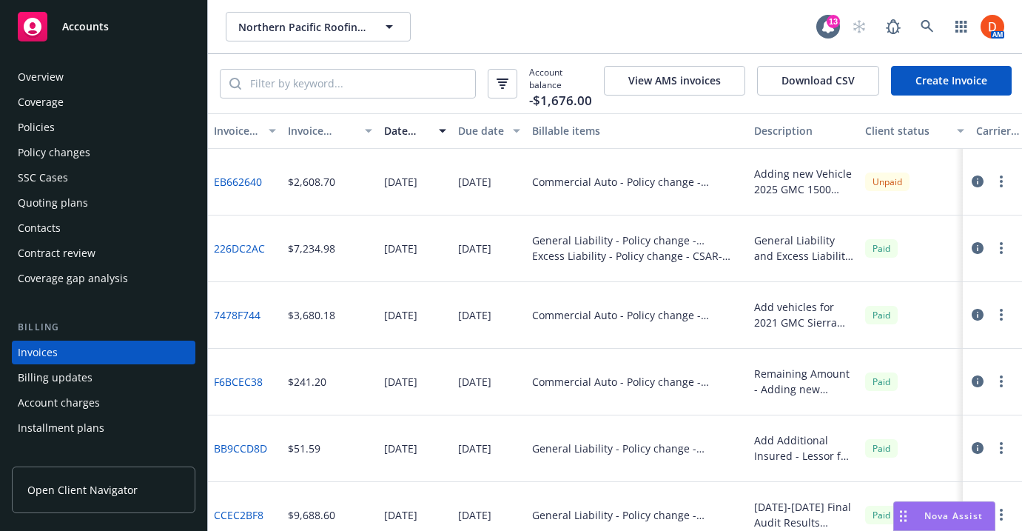
scroll to position [63, 0]
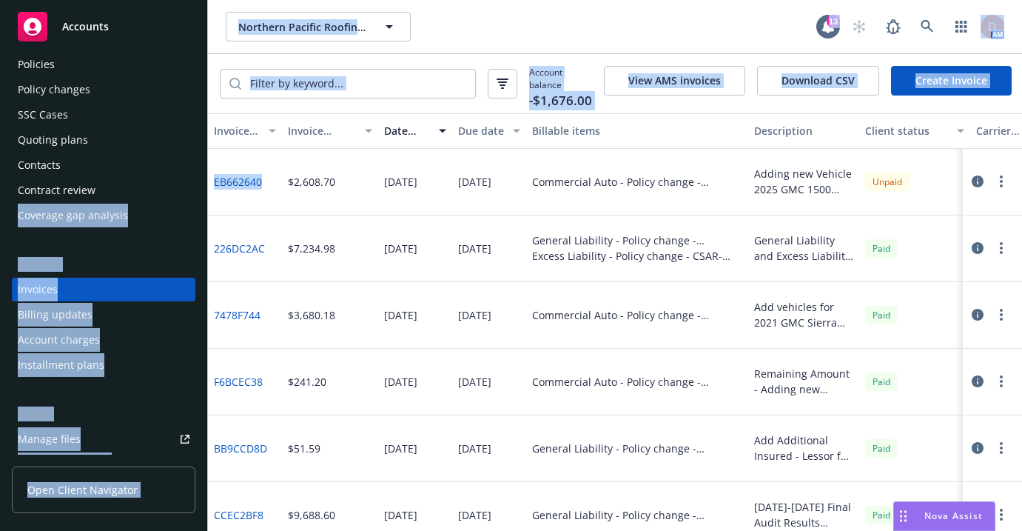
drag, startPoint x: 272, startPoint y: 187, endPoint x: 204, endPoint y: 181, distance: 69.1
click at [204, 181] on div "Accounts Overview Coverage Policies Policy changes SSC Cases Quoting plans Cont…" at bounding box center [511, 265] width 1022 height 531
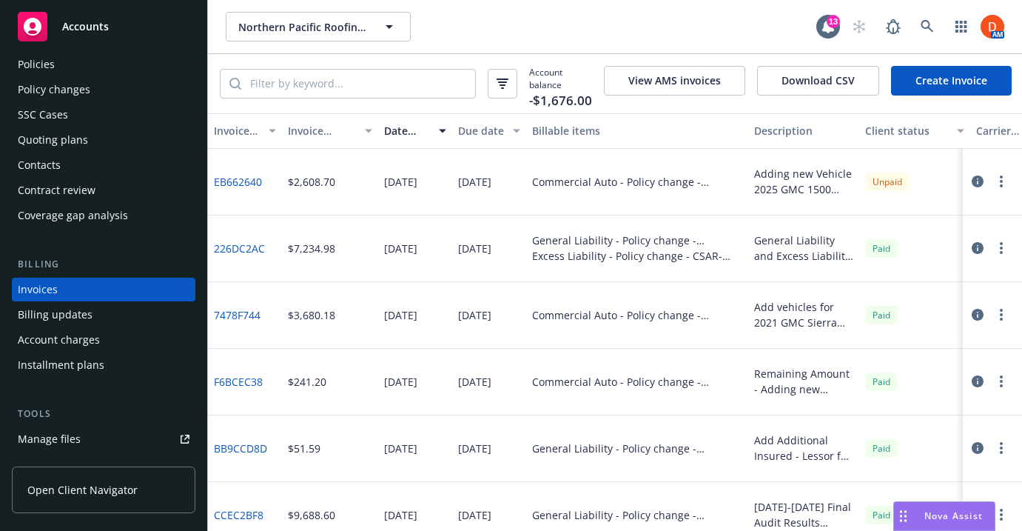
click at [215, 166] on div "EB662640" at bounding box center [245, 182] width 74 height 67
drag, startPoint x: 213, startPoint y: 174, endPoint x: 268, endPoint y: 184, distance: 55.8
click at [268, 184] on div "EB662640" at bounding box center [245, 182] width 74 height 67
copy link "EB662640"
